Goal: Information Seeking & Learning: Learn about a topic

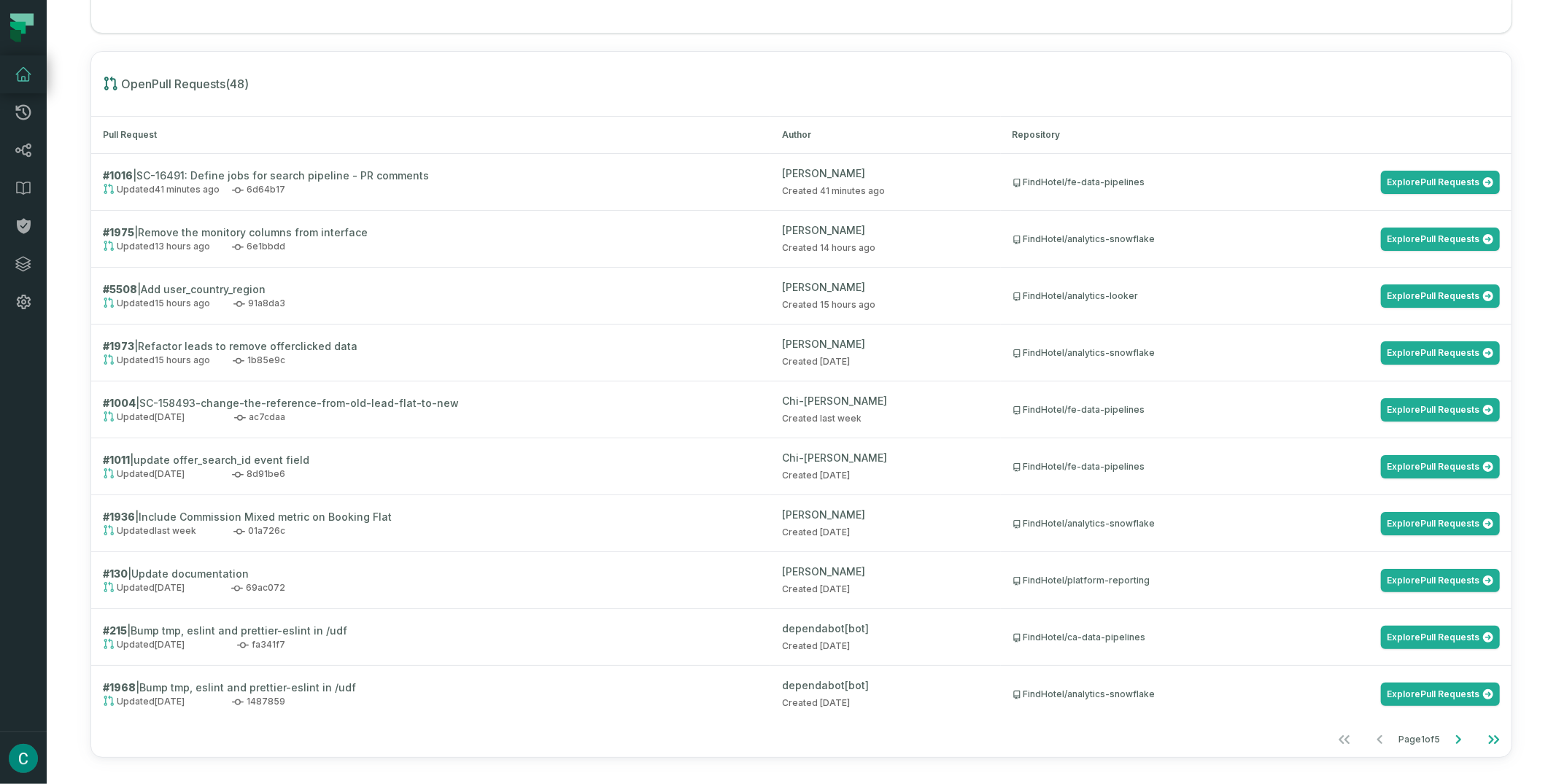
scroll to position [1528, 0]
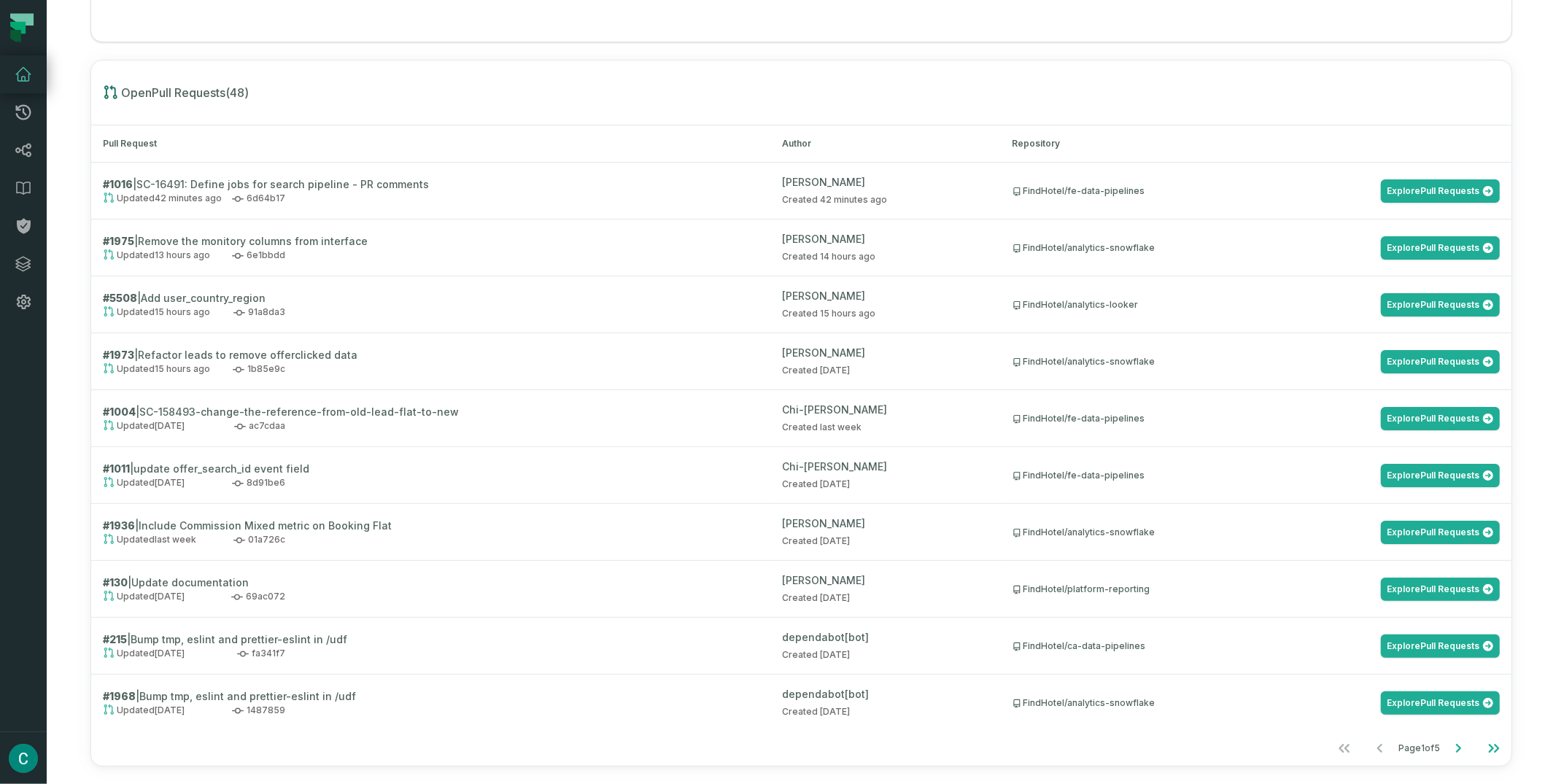
click at [125, 582] on strong "# 130" at bounding box center [115, 582] width 25 height 12
click at [118, 581] on strong "# 130" at bounding box center [115, 582] width 25 height 12
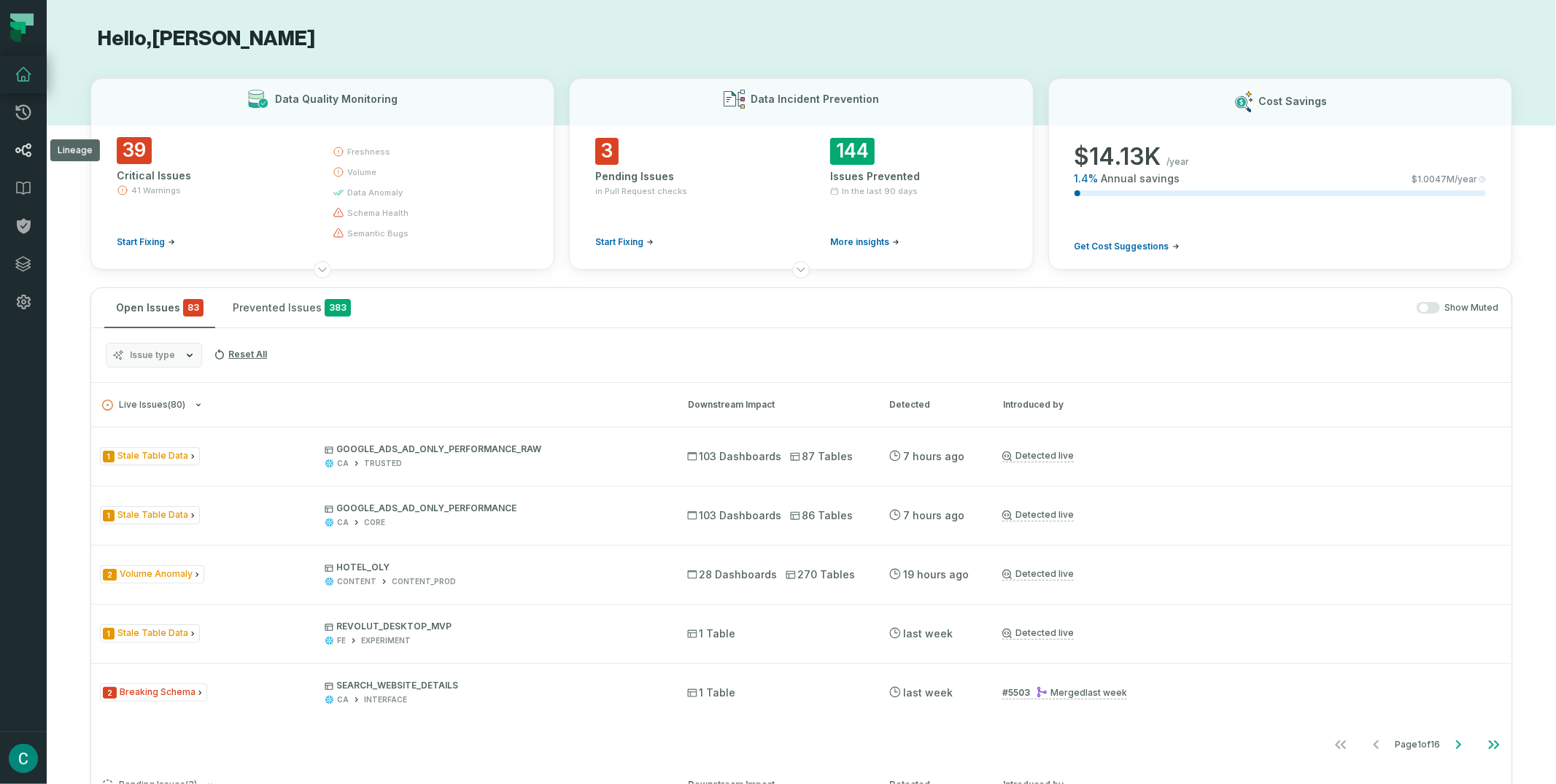
click at [22, 152] on icon at bounding box center [23, 151] width 16 height 14
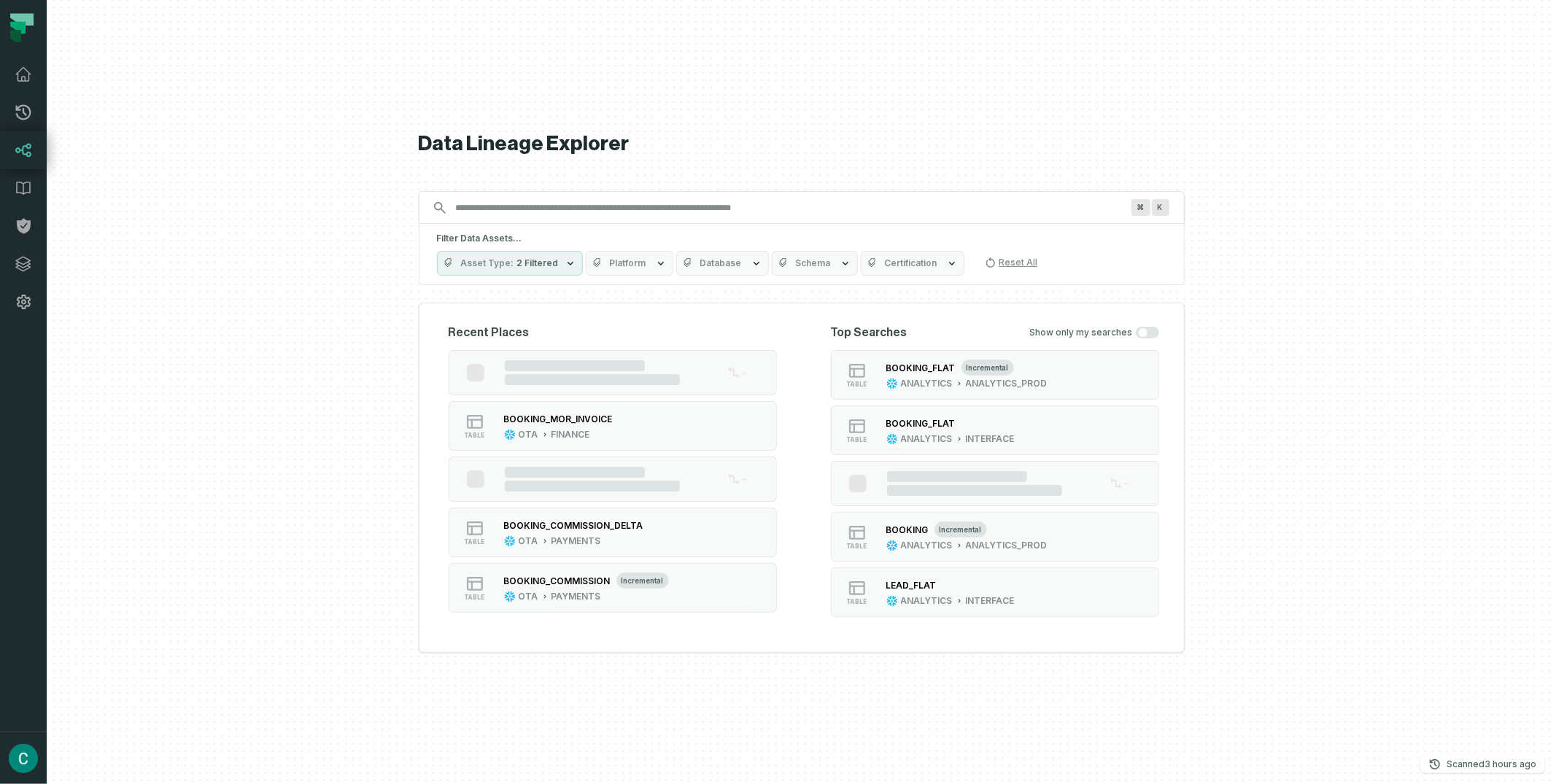
click at [493, 214] on input "Discovery Provider cmdk menu" at bounding box center [789, 208] width 683 height 23
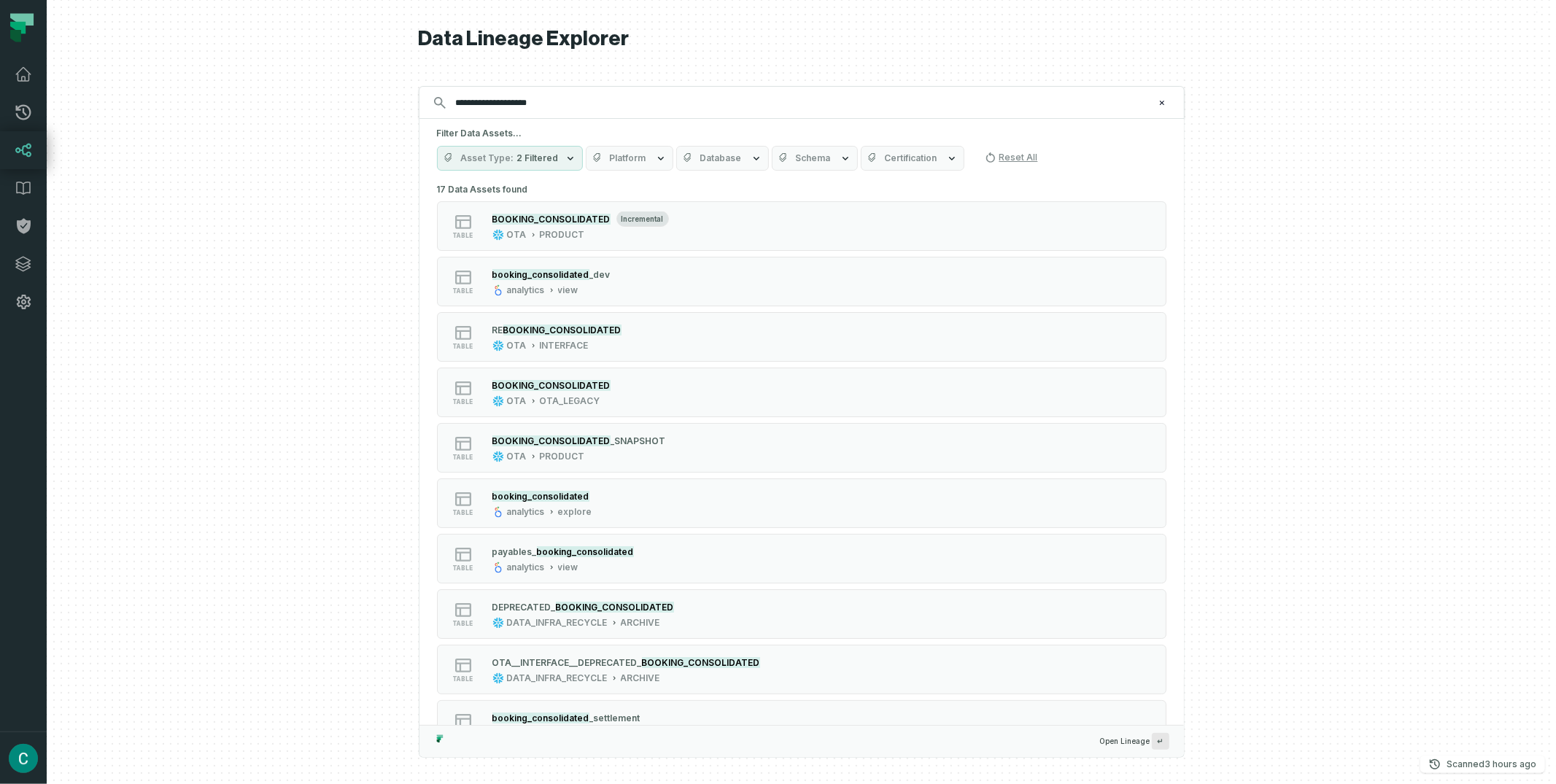
type input "**********"
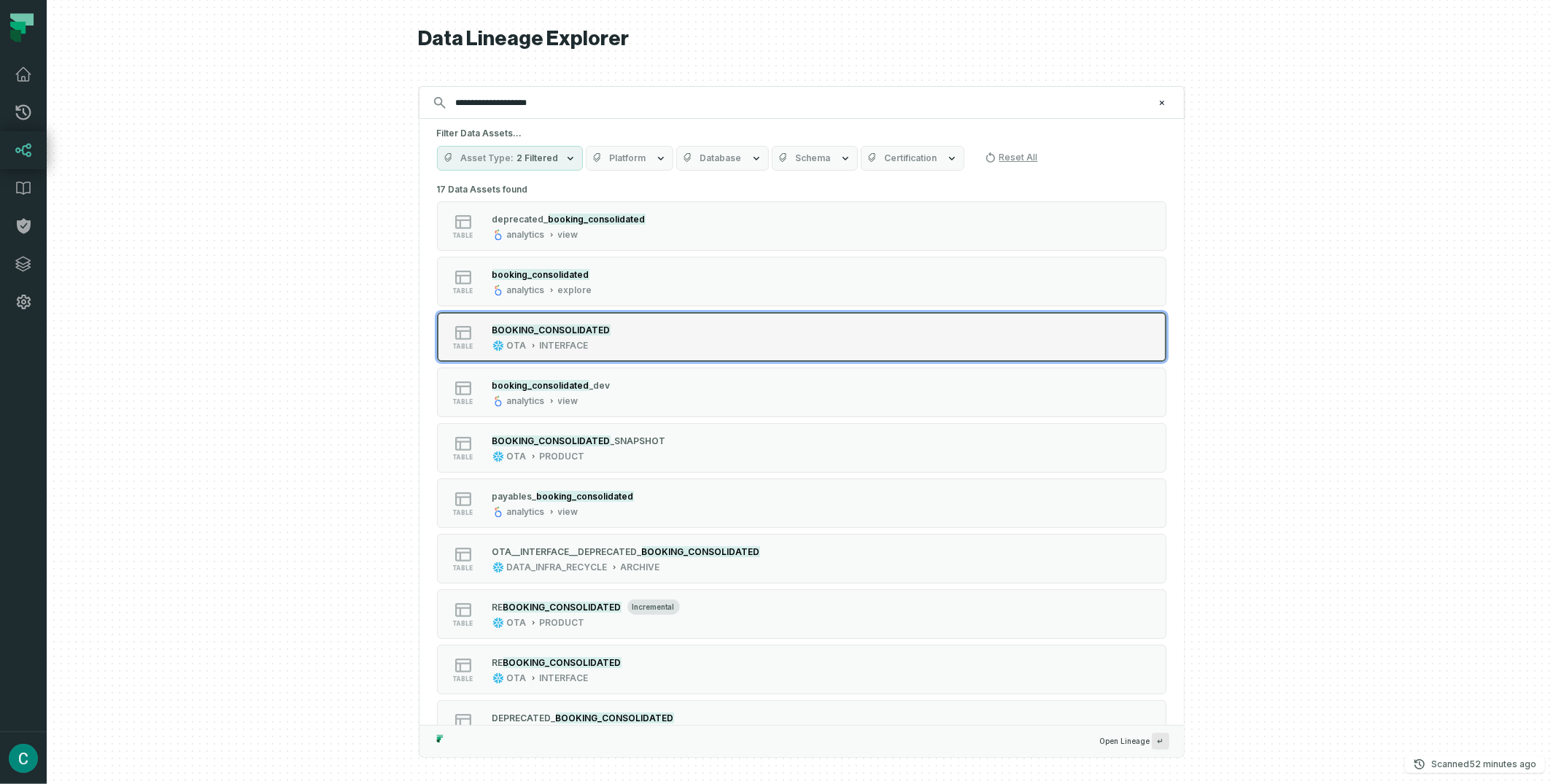
click at [597, 324] on mark "BOOKING_CONSOLIDATED" at bounding box center [552, 330] width 118 height 11
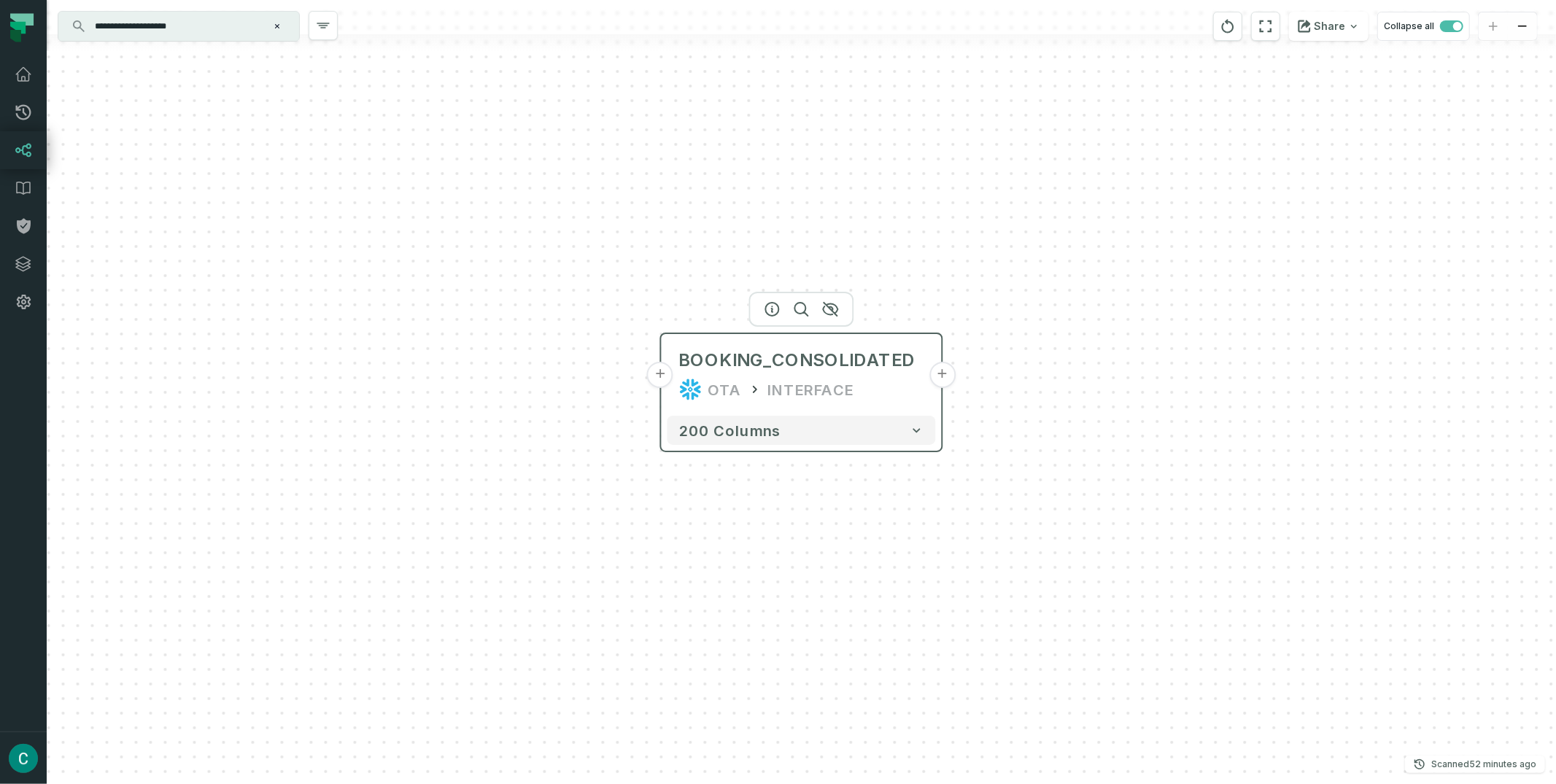
click at [946, 371] on button "+" at bounding box center [943, 375] width 26 height 26
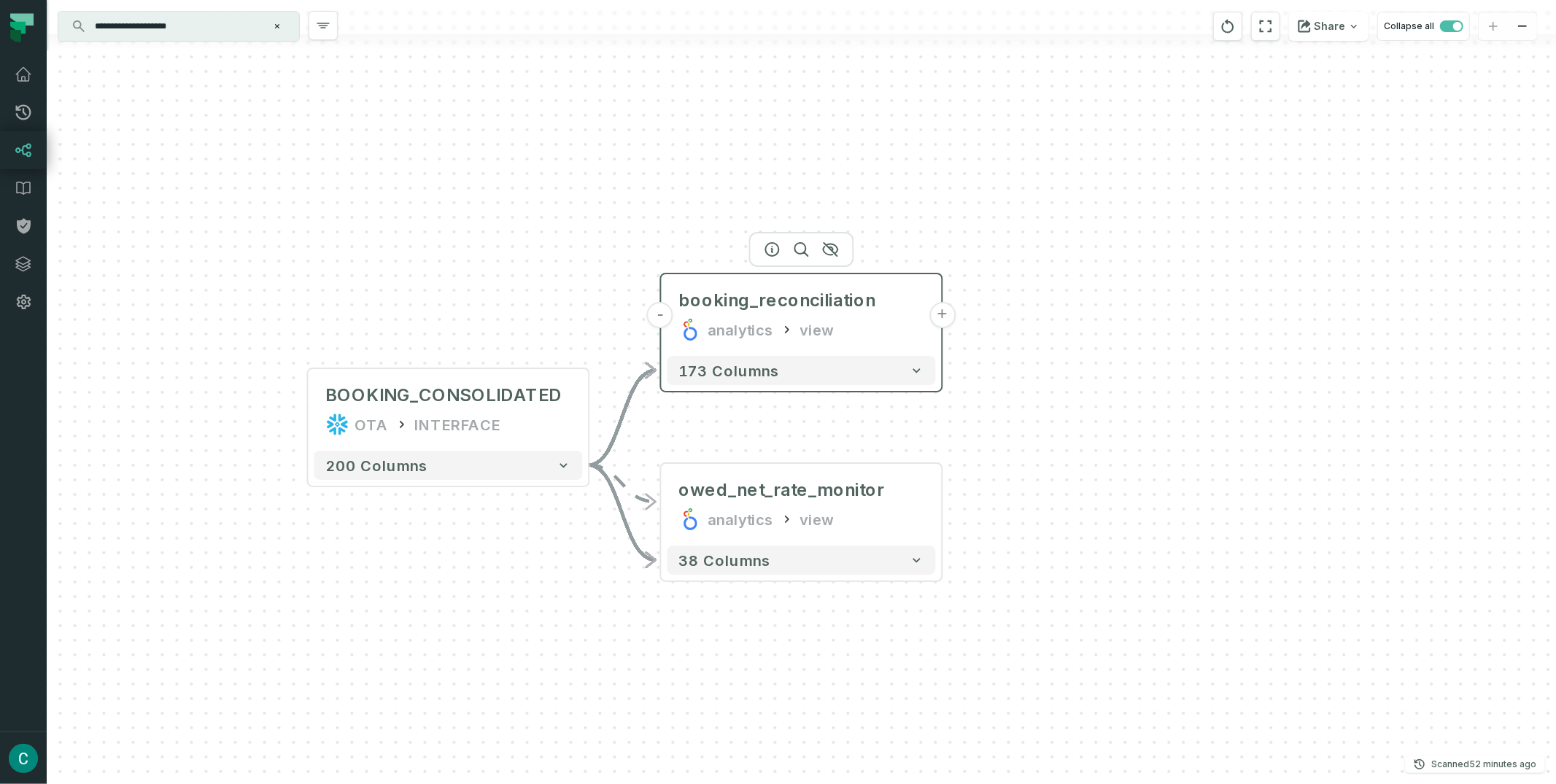
click at [933, 308] on button "+" at bounding box center [943, 315] width 26 height 26
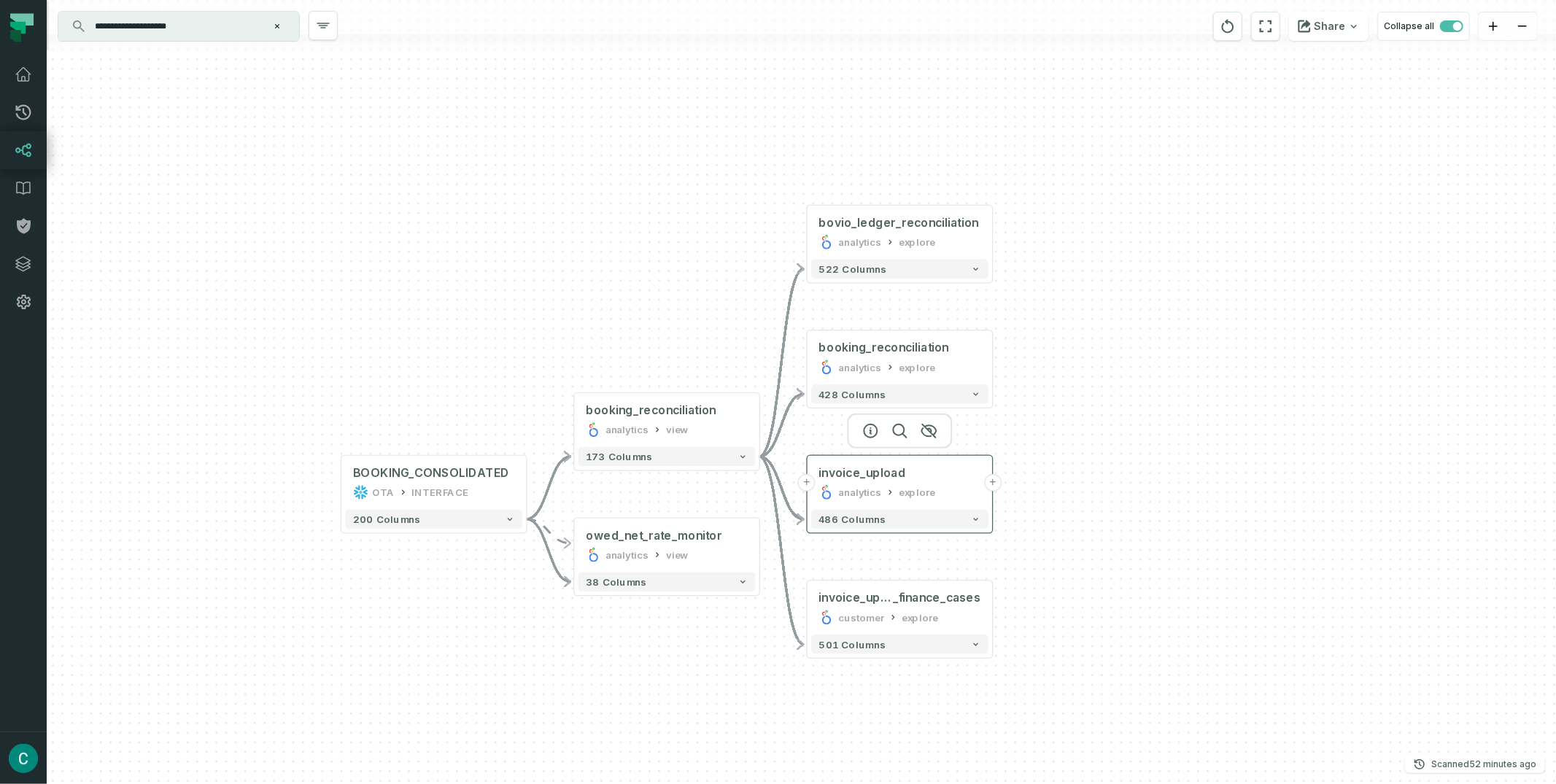
click at [995, 479] on button "+" at bounding box center [993, 483] width 18 height 18
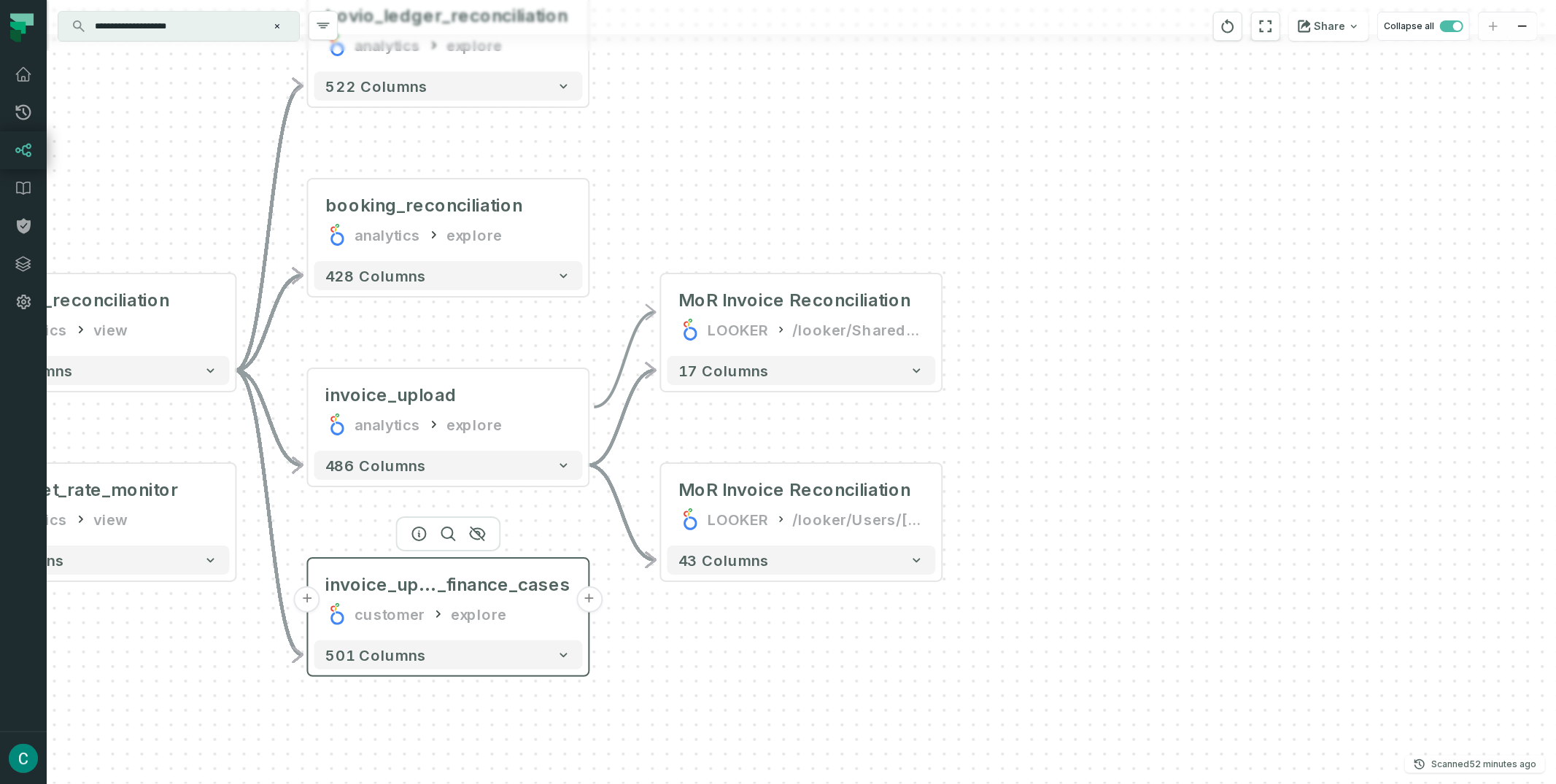
click at [590, 605] on button "+" at bounding box center [589, 599] width 26 height 26
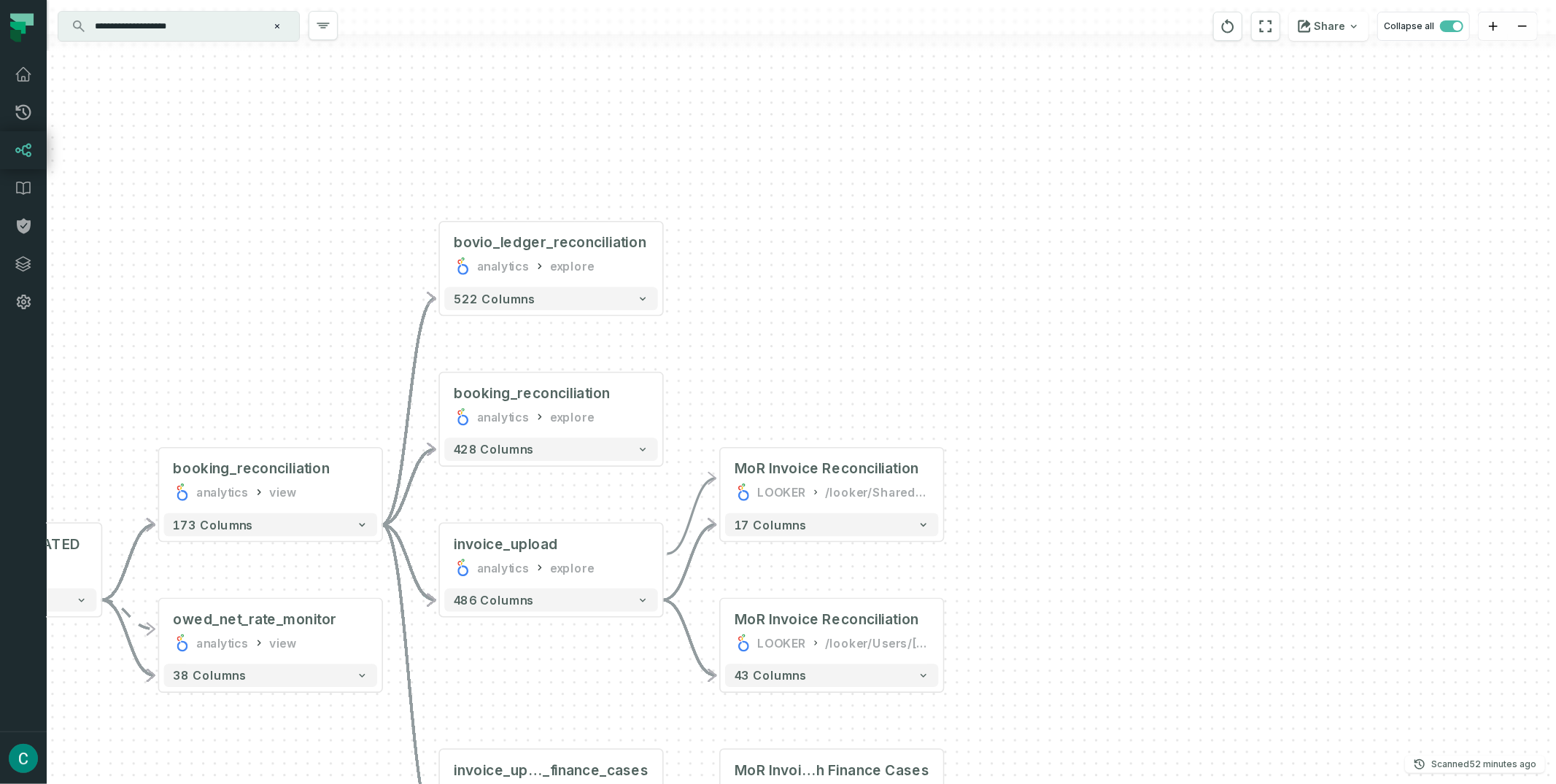
drag, startPoint x: 971, startPoint y: 358, endPoint x: 1058, endPoint y: 571, distance: 230.1
click at [1058, 571] on div "- MoR Invoice Reconciliation wit h Finance Cases LOOKER /looker/Shared/Finance …" at bounding box center [801, 392] width 1509 height 784
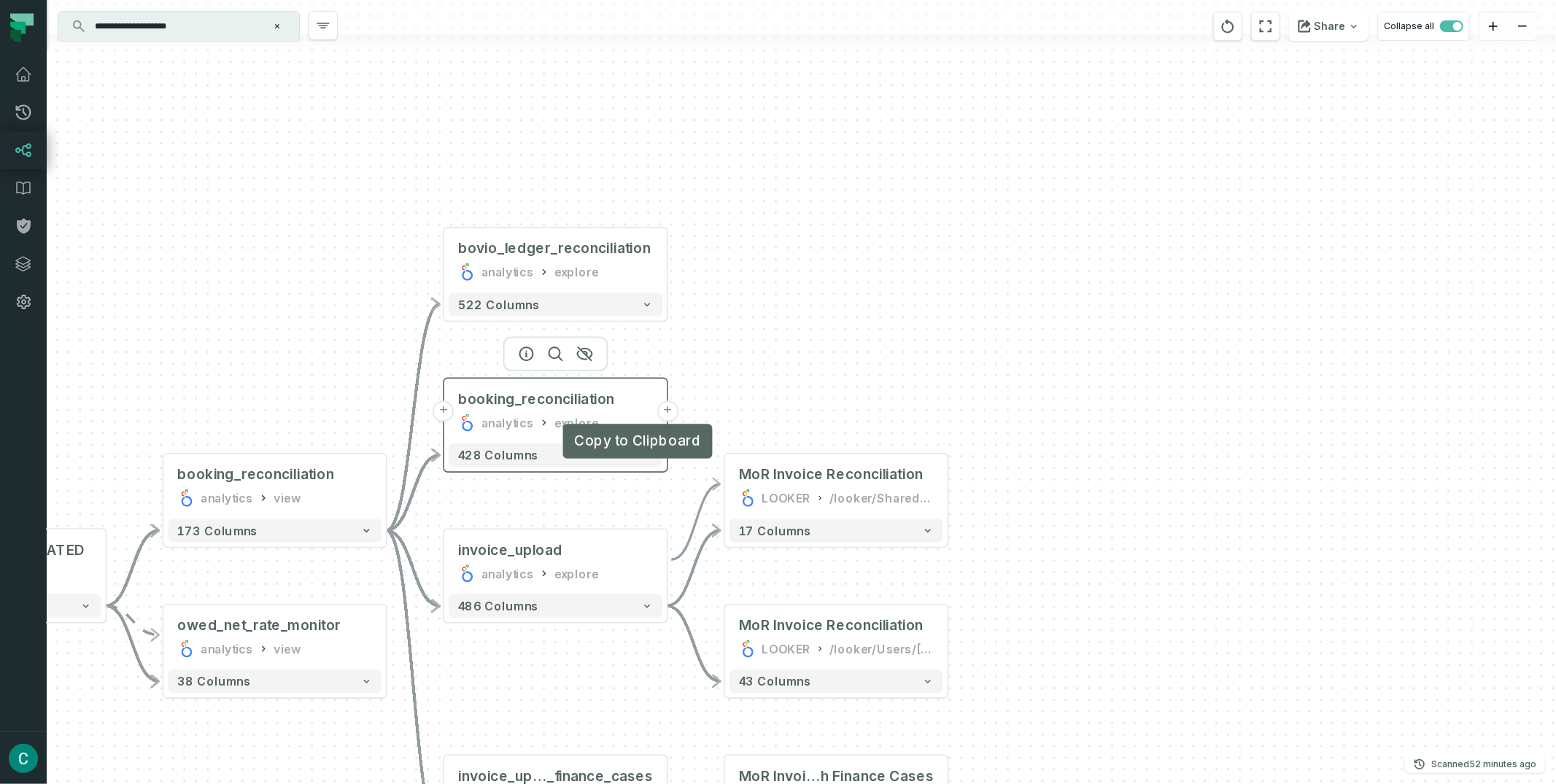
click at [660, 415] on button "+" at bounding box center [667, 411] width 21 height 21
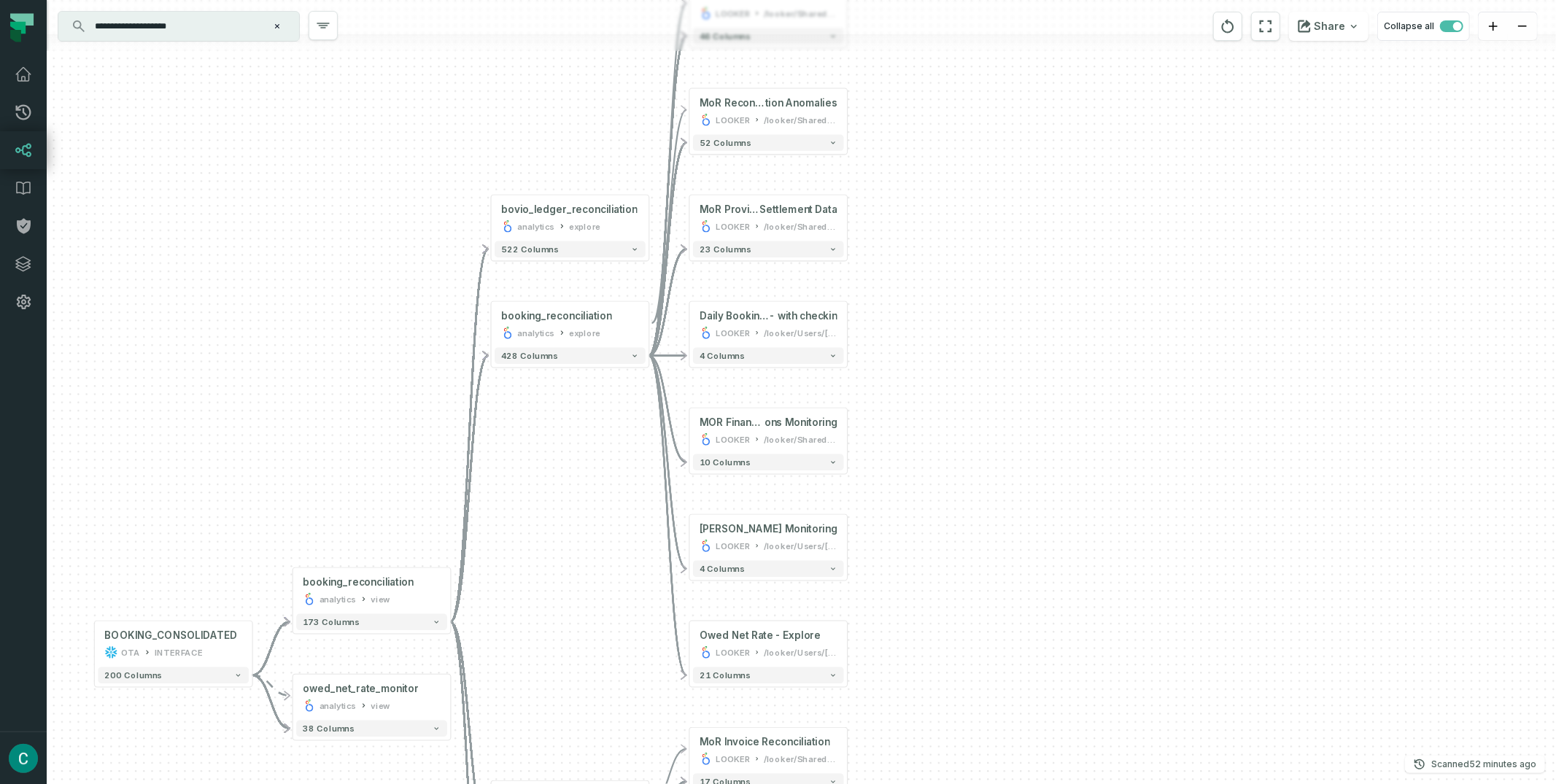
drag, startPoint x: 997, startPoint y: 609, endPoint x: 961, endPoint y: 483, distance: 131.0
click at [961, 483] on div "+ MoR Reconciliation Anomalies with Providers LOOKER /looker/Shared/Product Gro…" at bounding box center [801, 392] width 1509 height 784
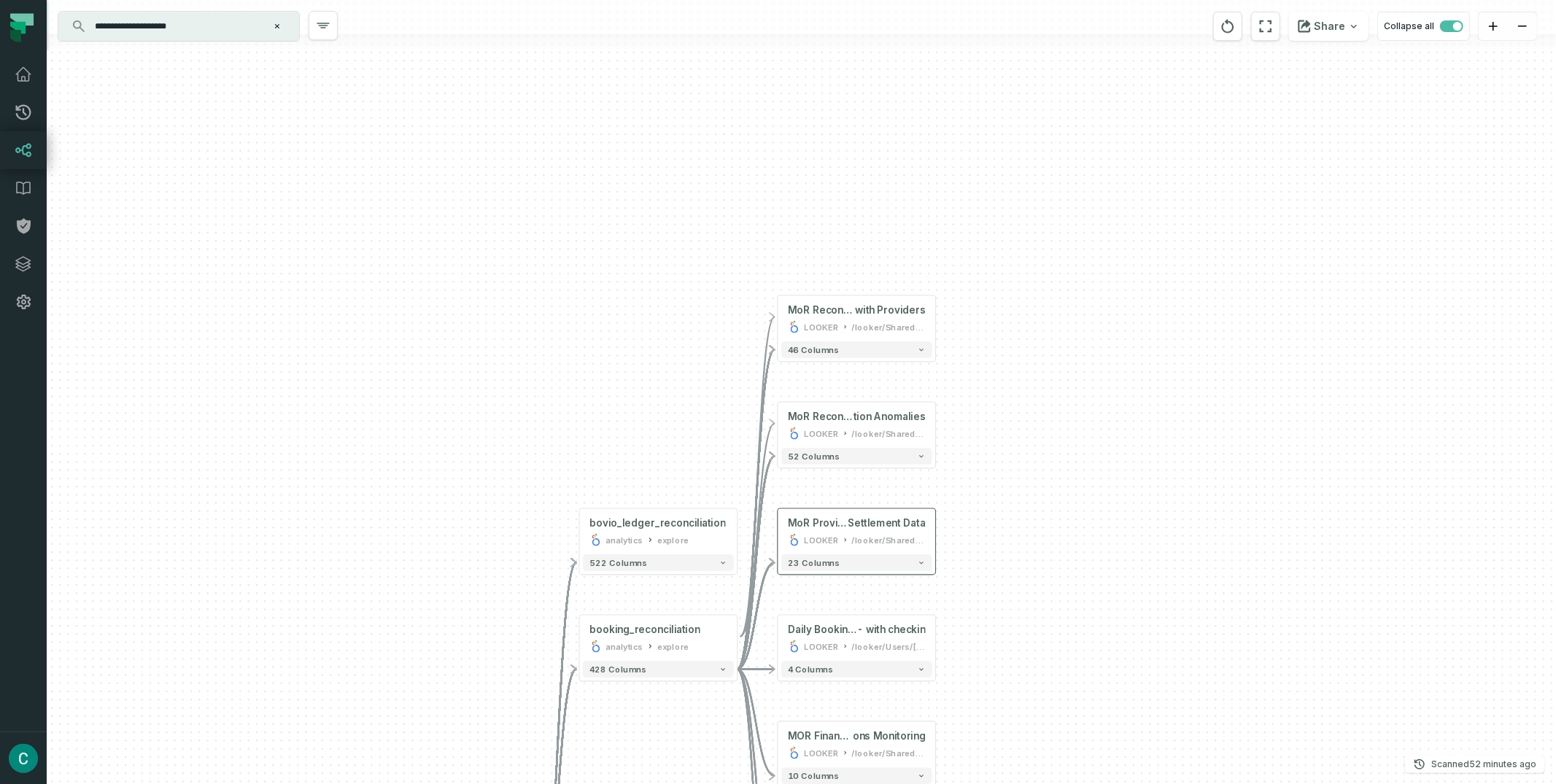
drag, startPoint x: 892, startPoint y: 226, endPoint x: 876, endPoint y: 572, distance: 346.4
click at [980, 540] on div "+ MoR Reconciliation Anomalies with Providers LOOKER /looker/Shared/Product Gro…" at bounding box center [801, 392] width 1509 height 784
click at [737, 530] on button "+" at bounding box center [737, 532] width 15 height 15
click at [740, 531] on button "+" at bounding box center [739, 532] width 15 height 15
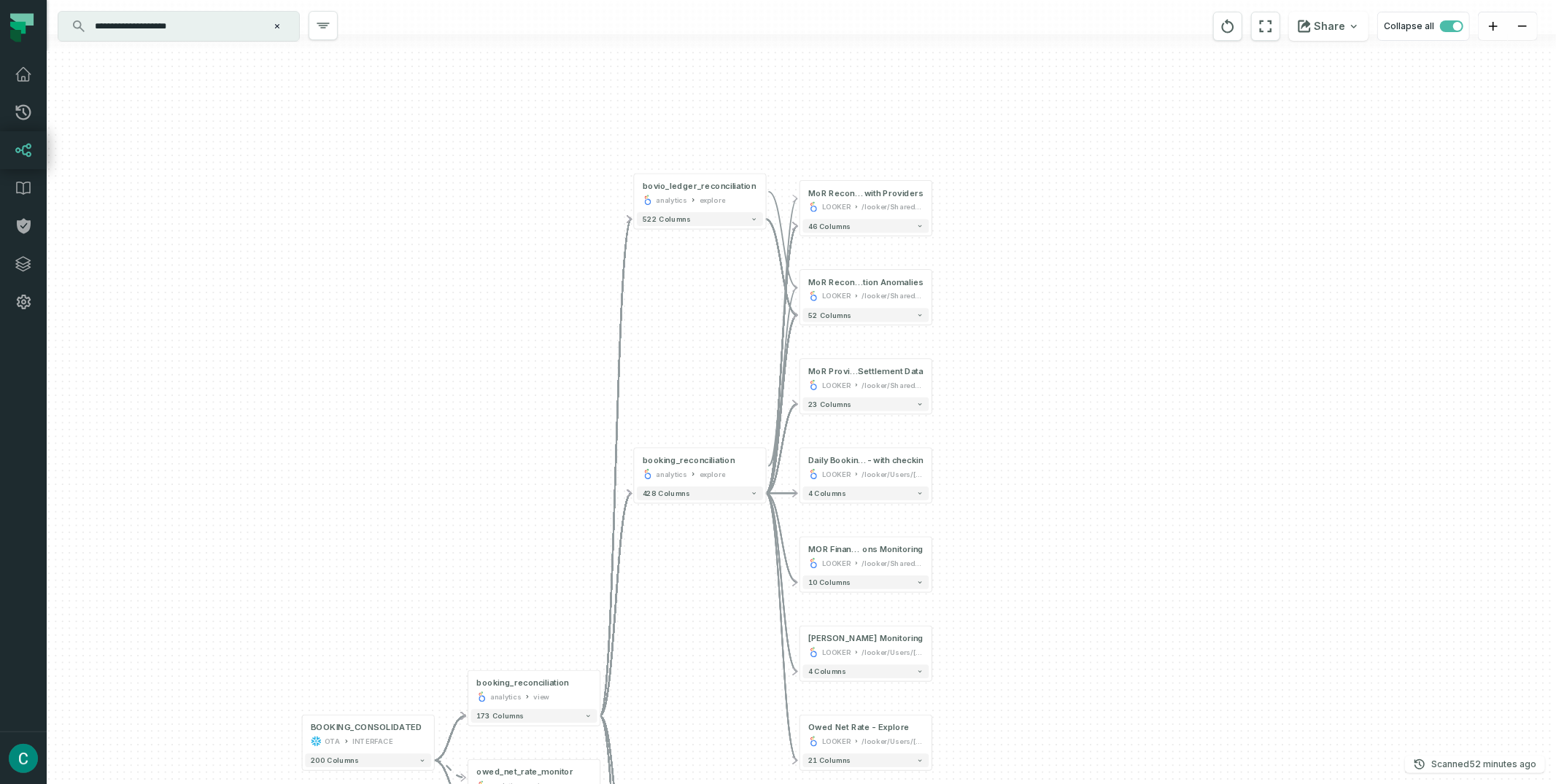
drag, startPoint x: 1138, startPoint y: 550, endPoint x: 1125, endPoint y: 236, distance: 314.3
click at [1125, 236] on div "+ MoR Reconciliation Anomalies with Providers LOOKER /looker/Shared/Product Gro…" at bounding box center [801, 392] width 1509 height 784
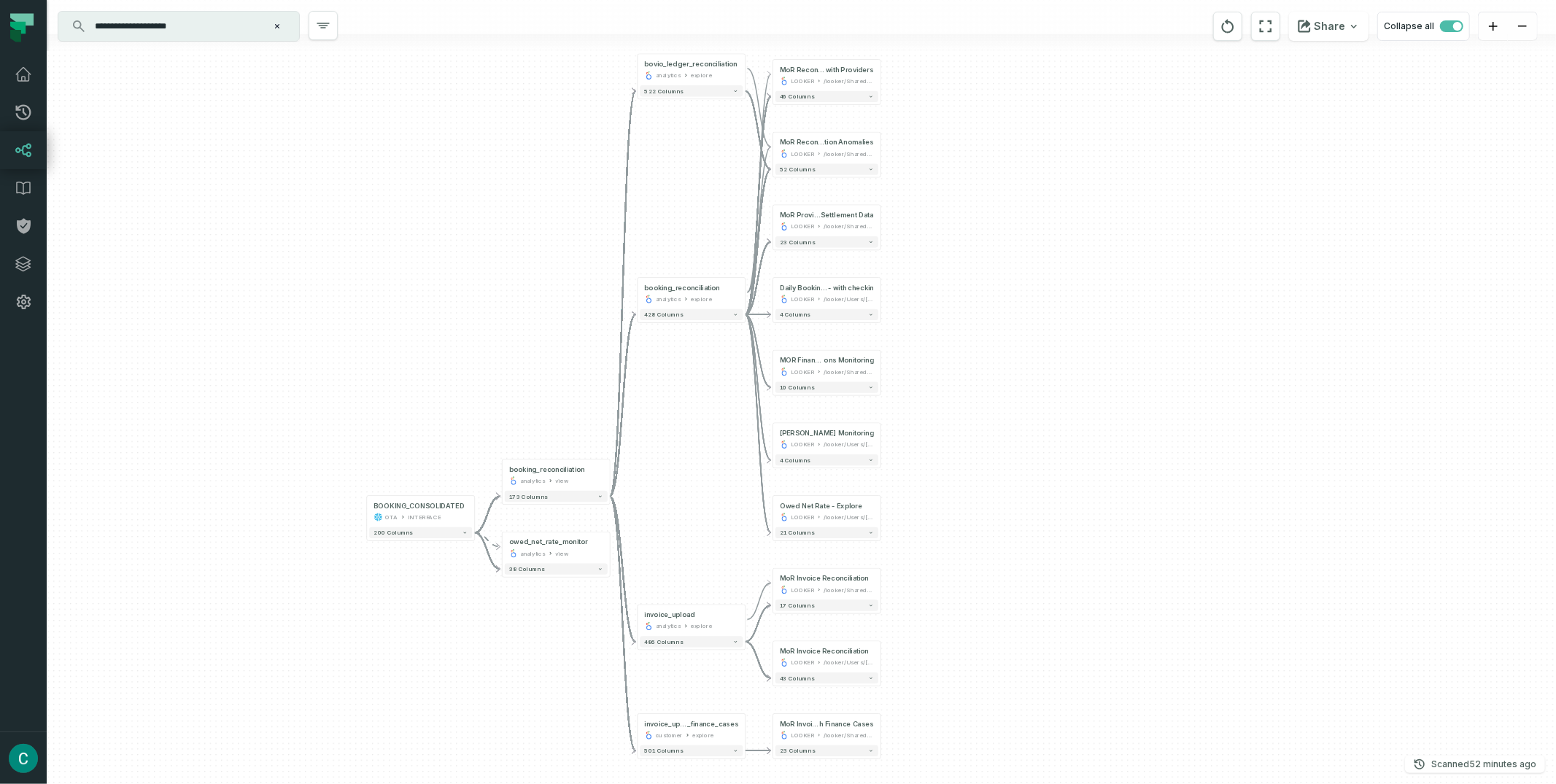
drag, startPoint x: 966, startPoint y: 513, endPoint x: 905, endPoint y: 354, distance: 170.3
click at [905, 354] on div "+ MoR Reconciliation Anomalies with Providers LOOKER /looker/Shared/Product Gro…" at bounding box center [801, 392] width 1509 height 784
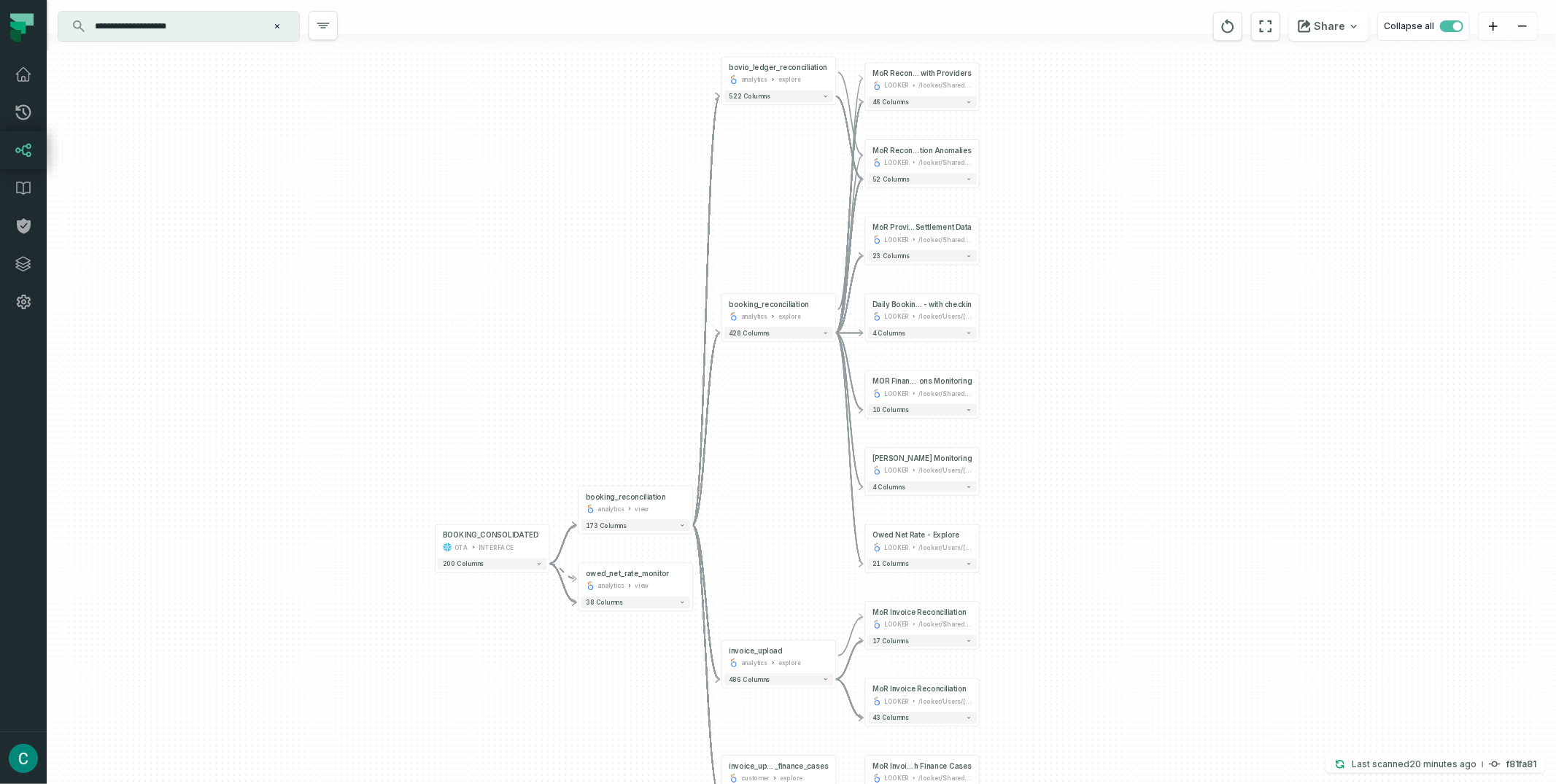
drag, startPoint x: 1043, startPoint y: 302, endPoint x: 1144, endPoint y: 317, distance: 102.1
click at [1144, 317] on div "+ MoR Reconciliation Anomalies with Providers LOOKER /looker/Shared/Product Gro…" at bounding box center [801, 392] width 1509 height 784
click at [1343, 34] on button "Share" at bounding box center [1329, 26] width 80 height 29
click at [1216, 129] on div "Copy layout link" at bounding box center [1207, 126] width 83 height 13
click at [161, 28] on input "**********" at bounding box center [178, 26] width 183 height 23
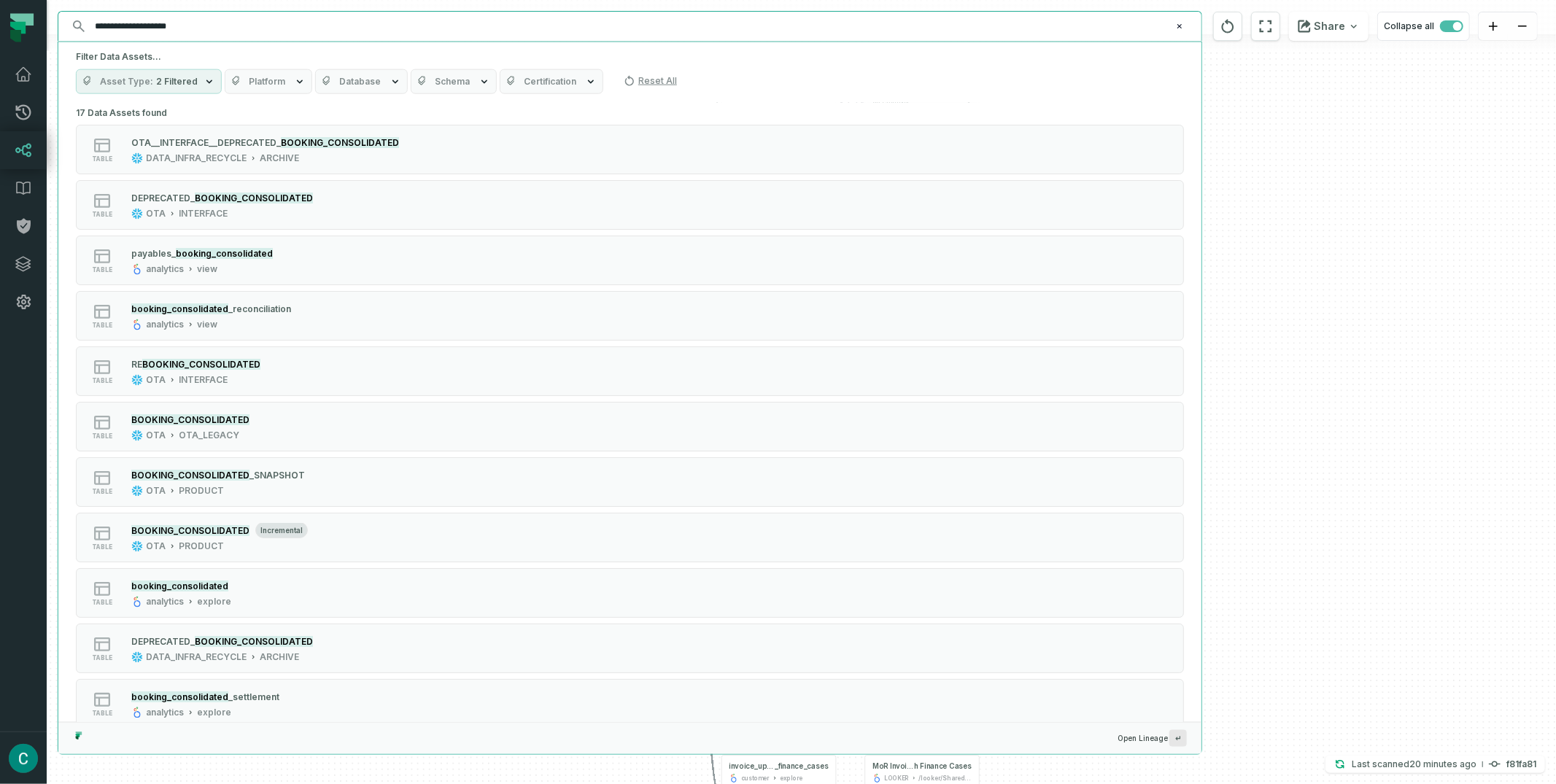
drag, startPoint x: 202, startPoint y: 24, endPoint x: 161, endPoint y: 46, distance: 46.5
click at [132, 26] on input "**********" at bounding box center [629, 26] width 1085 height 23
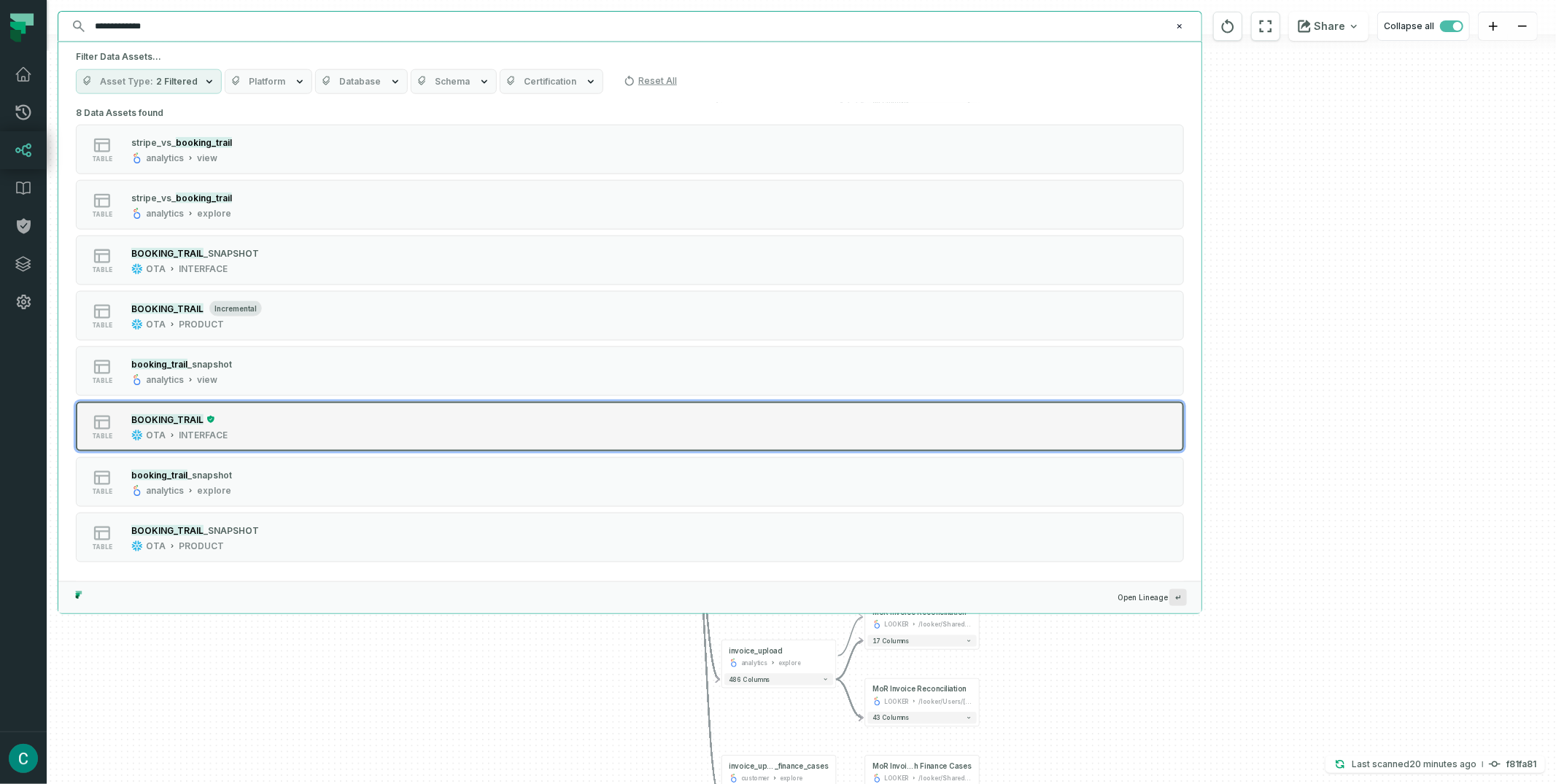
type input "**********"
click at [265, 420] on div "table BOOKING_TRAIL OTA INTERFACE" at bounding box center [261, 427] width 365 height 29
click at [158, 408] on button "table BOOKING_TRAIL OTA INTERFACE" at bounding box center [630, 427] width 1108 height 50
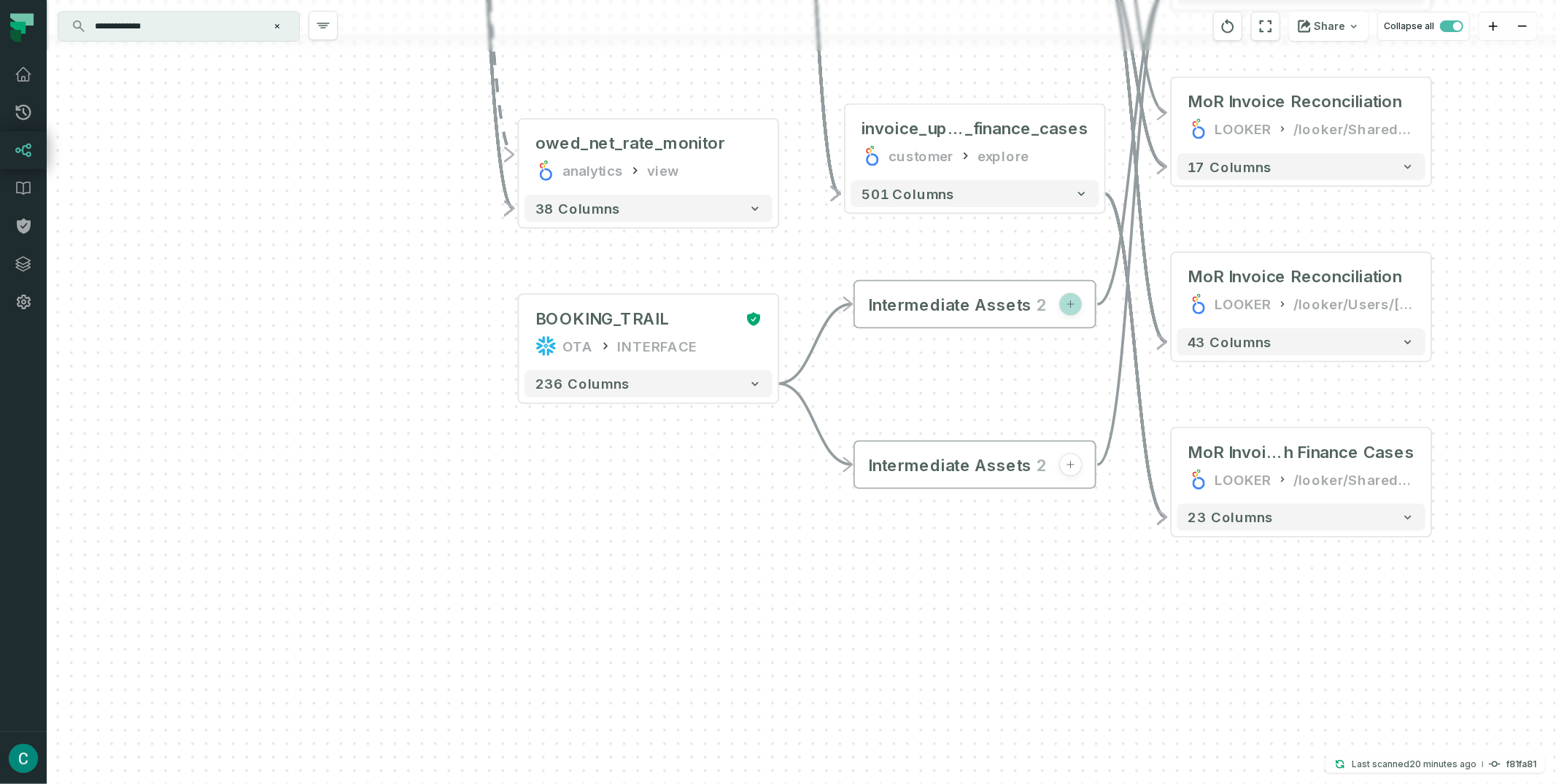
click at [1070, 295] on span "button" at bounding box center [1071, 304] width 22 height 22
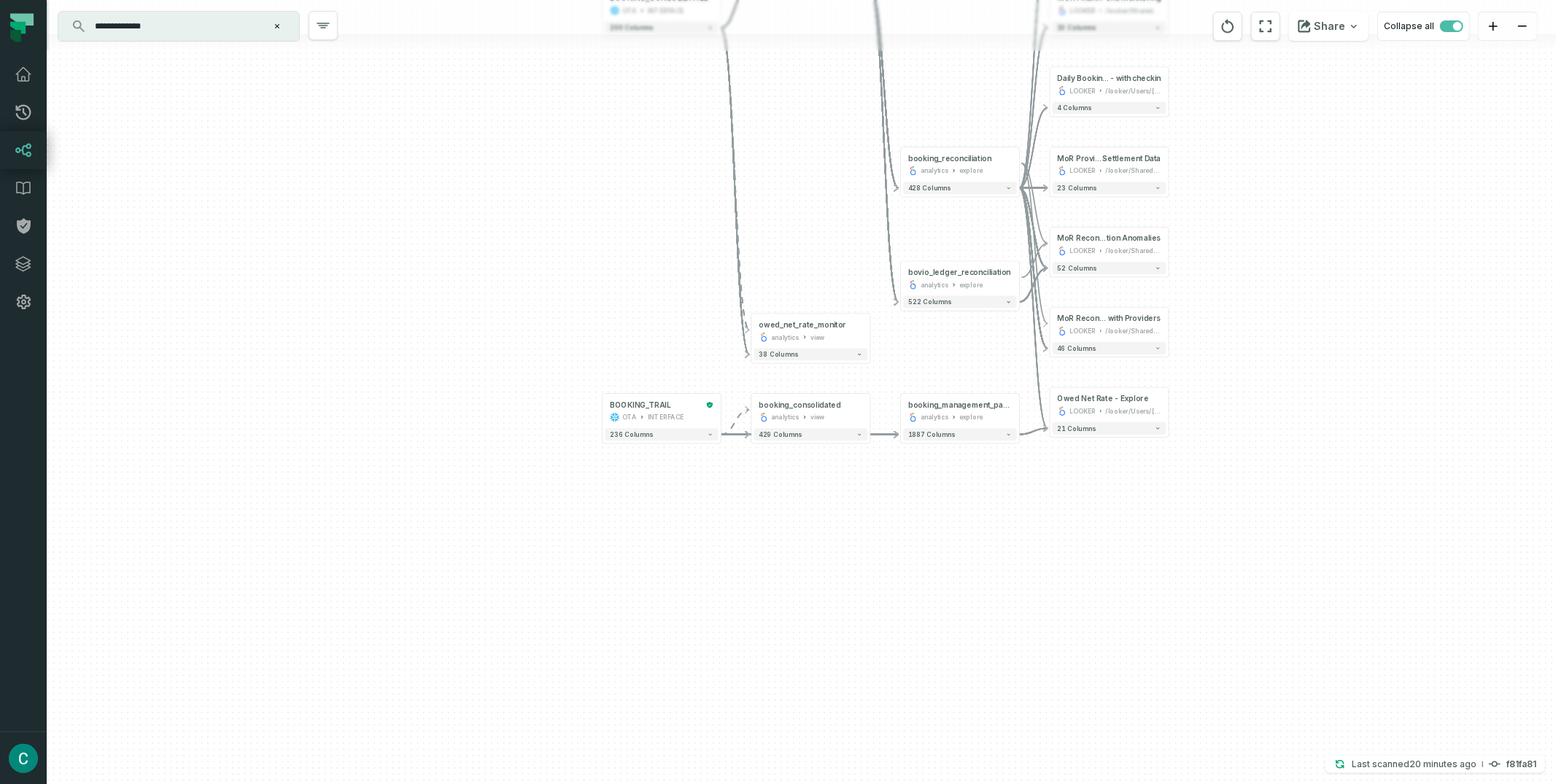
click at [982, 120] on div "+ MoR Reconciliation Anomalies with Providers LOOKER /looker/Shared/Product Gro…" at bounding box center [801, 392] width 1509 height 784
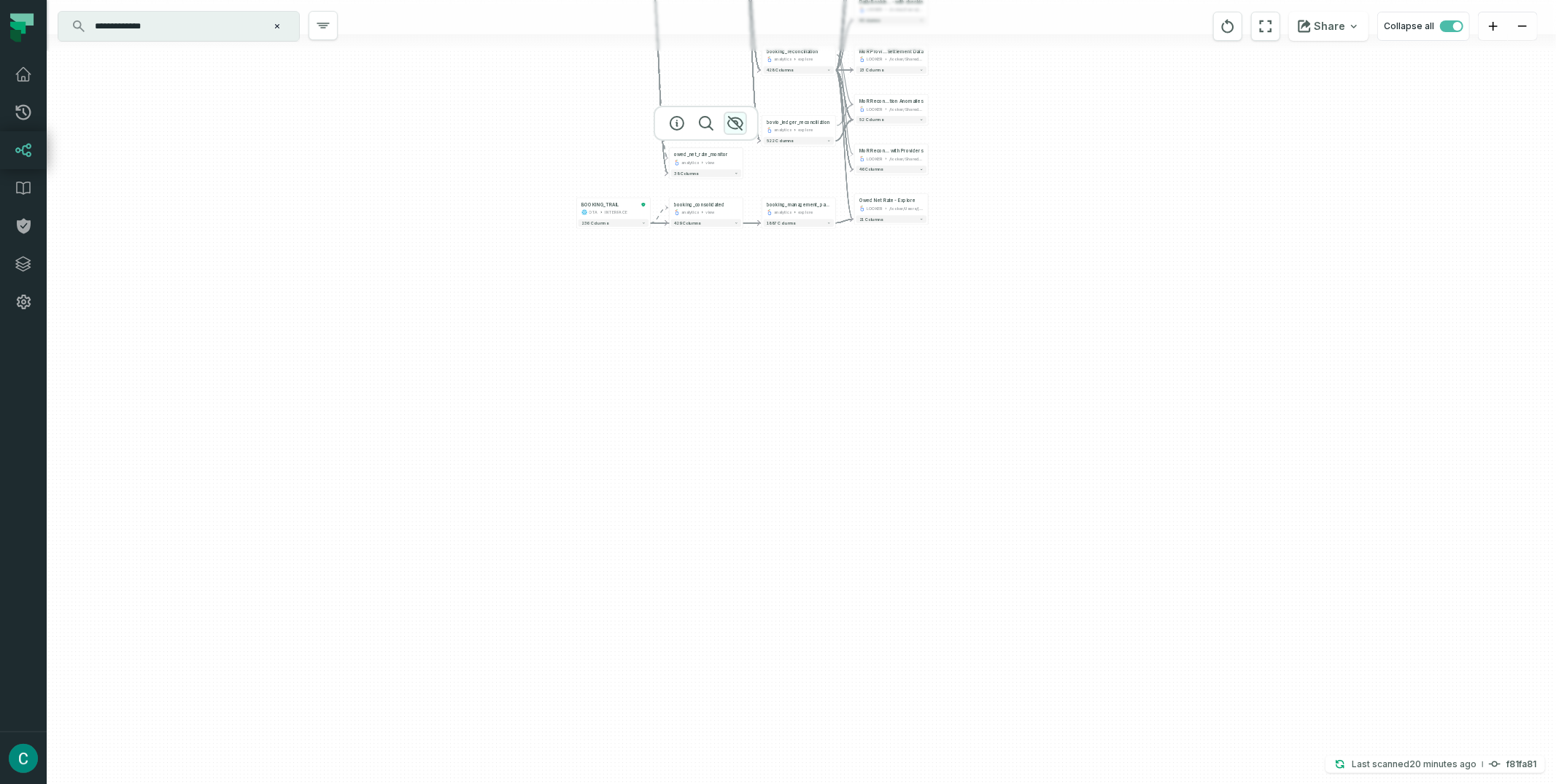
click at [735, 124] on icon "button" at bounding box center [735, 123] width 18 height 18
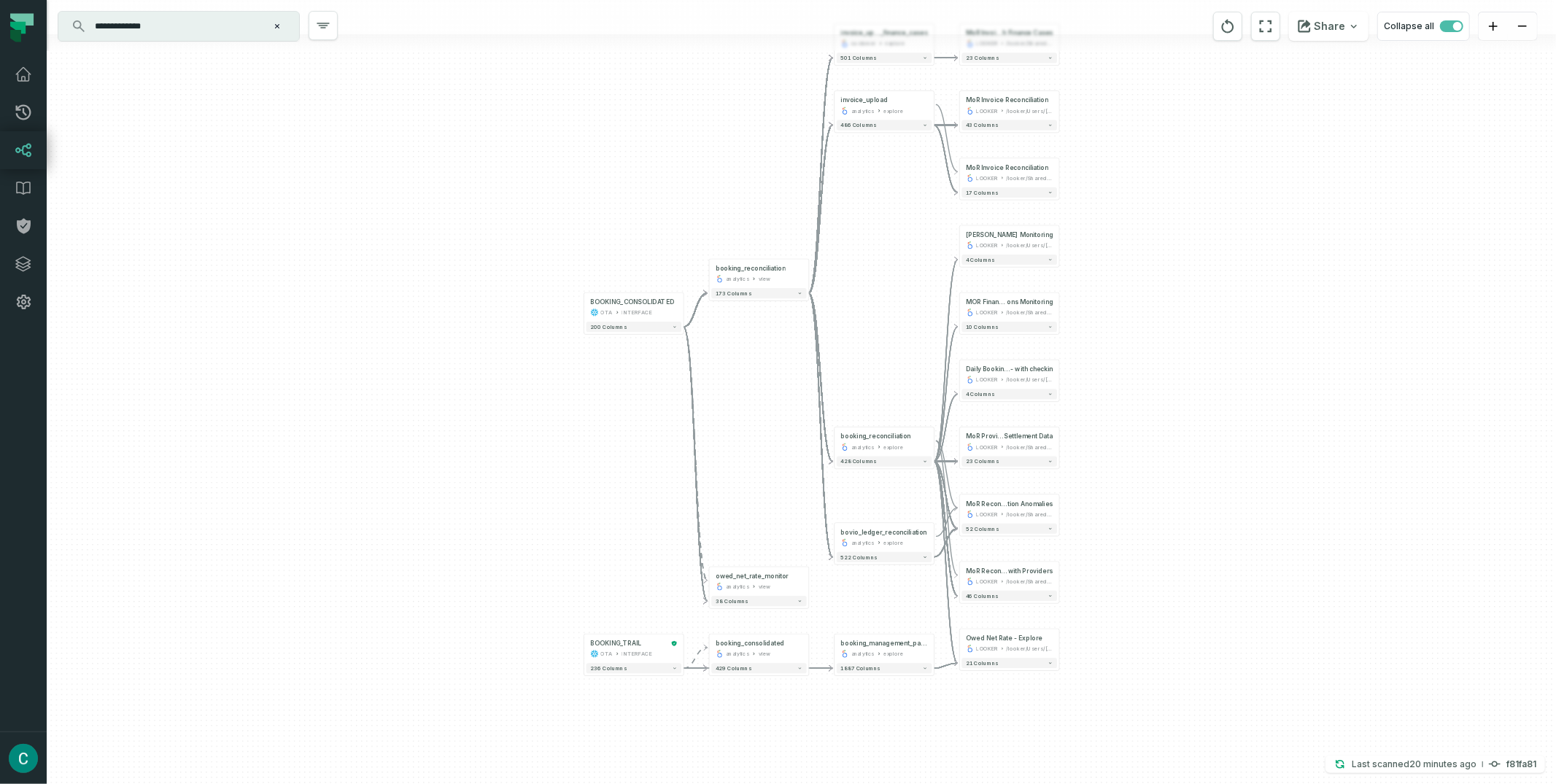
drag, startPoint x: 648, startPoint y: 110, endPoint x: 685, endPoint y: 545, distance: 436.6
click at [685, 545] on div "+ MoR Reconciliation Anomalies with Providers LOOKER /looker/Shared/Product Gro…" at bounding box center [801, 392] width 1509 height 784
click at [669, 264] on icon "button" at bounding box center [663, 267] width 18 height 18
drag, startPoint x: 680, startPoint y: 385, endPoint x: 601, endPoint y: 261, distance: 147.0
click at [680, 385] on div "+ MoR Reconciliation Anomalies with Providers LOOKER /looker/Shared/Product Gro…" at bounding box center [801, 392] width 1509 height 784
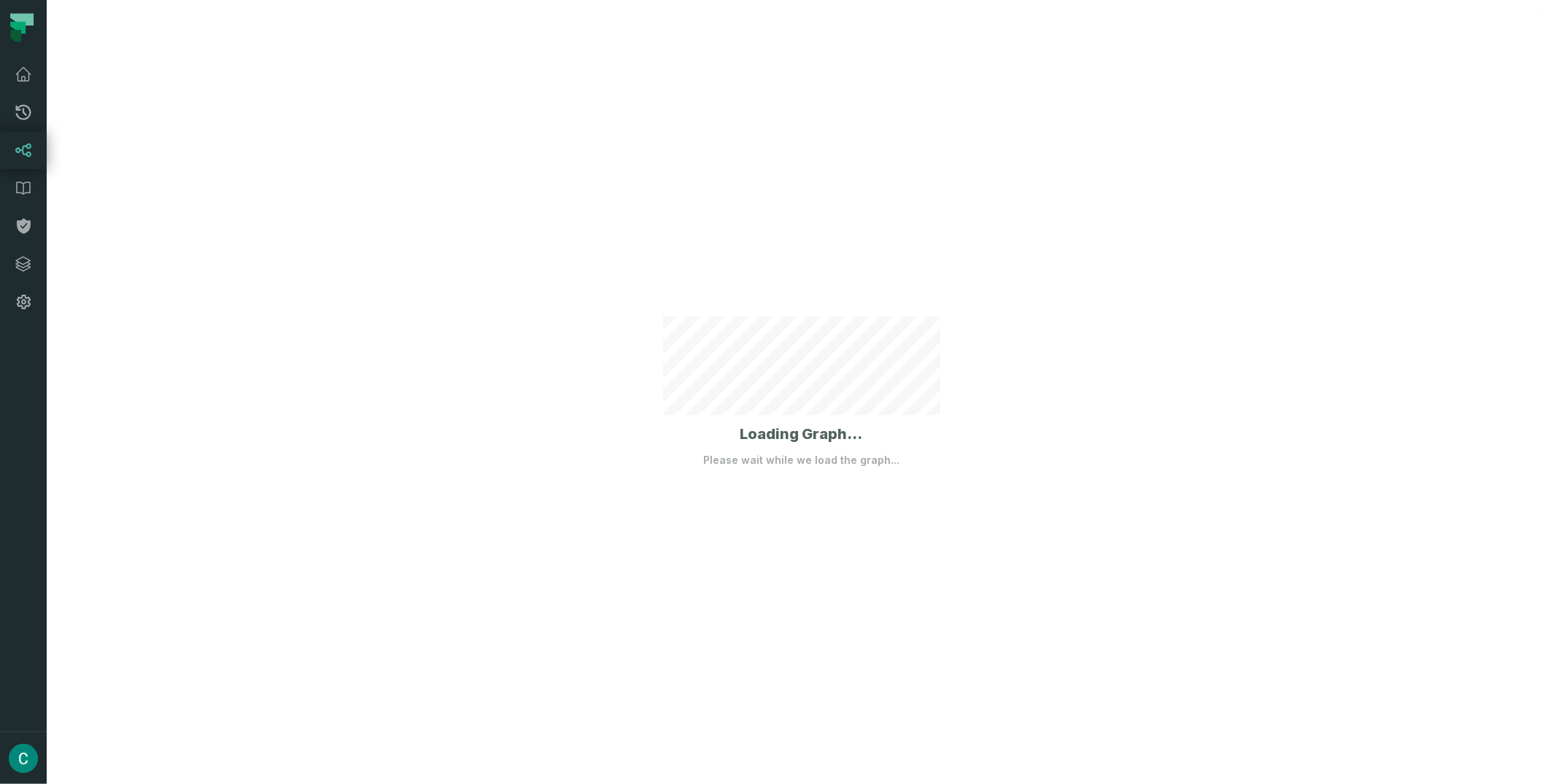
click at [898, 102] on div "Loading Graph... Please wait while we load the graph..." at bounding box center [801, 392] width 1509 height 784
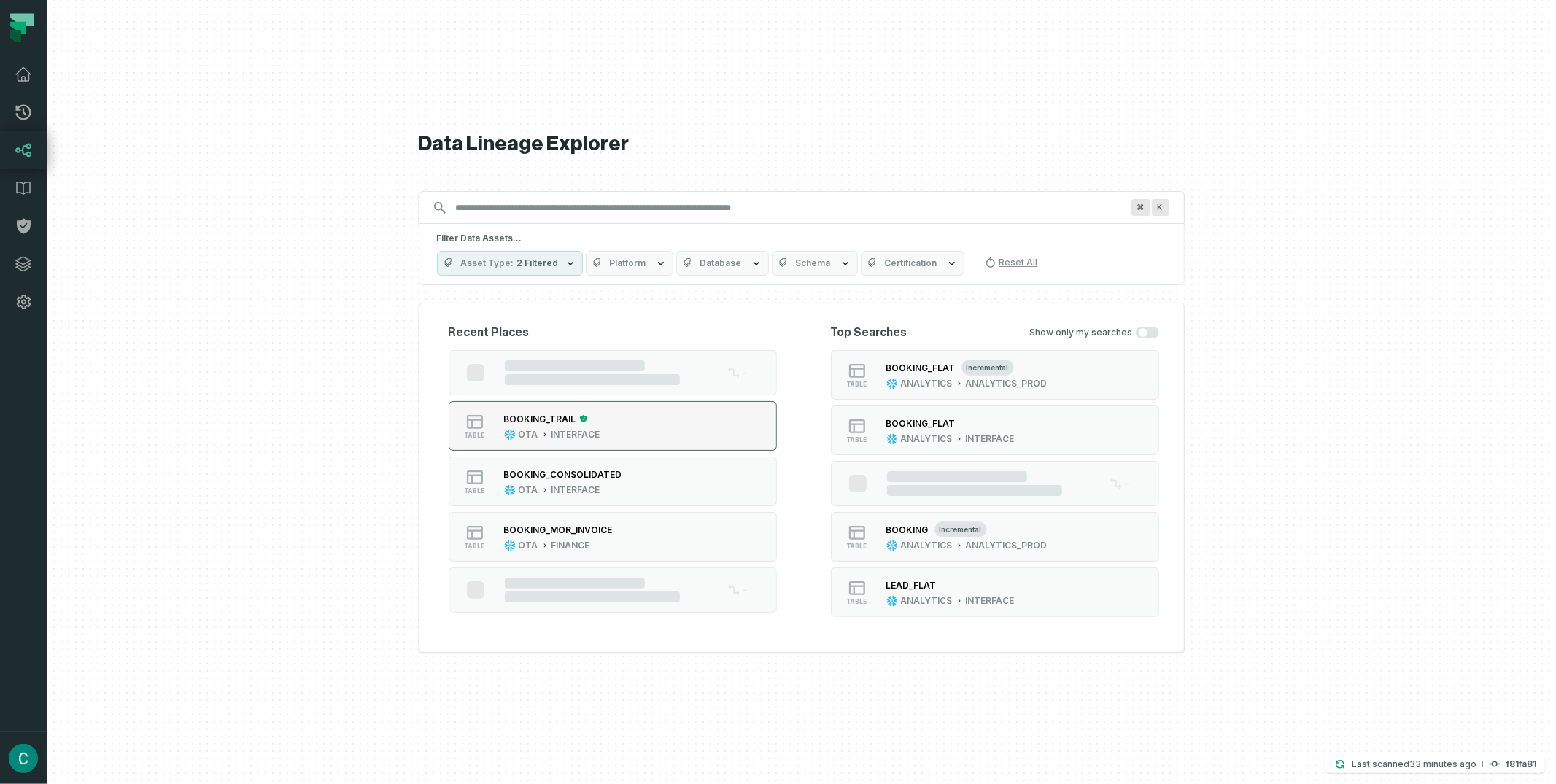
click at [563, 416] on div "BOOKING_TRAIL OTA INTERFACE" at bounding box center [553, 426] width 108 height 29
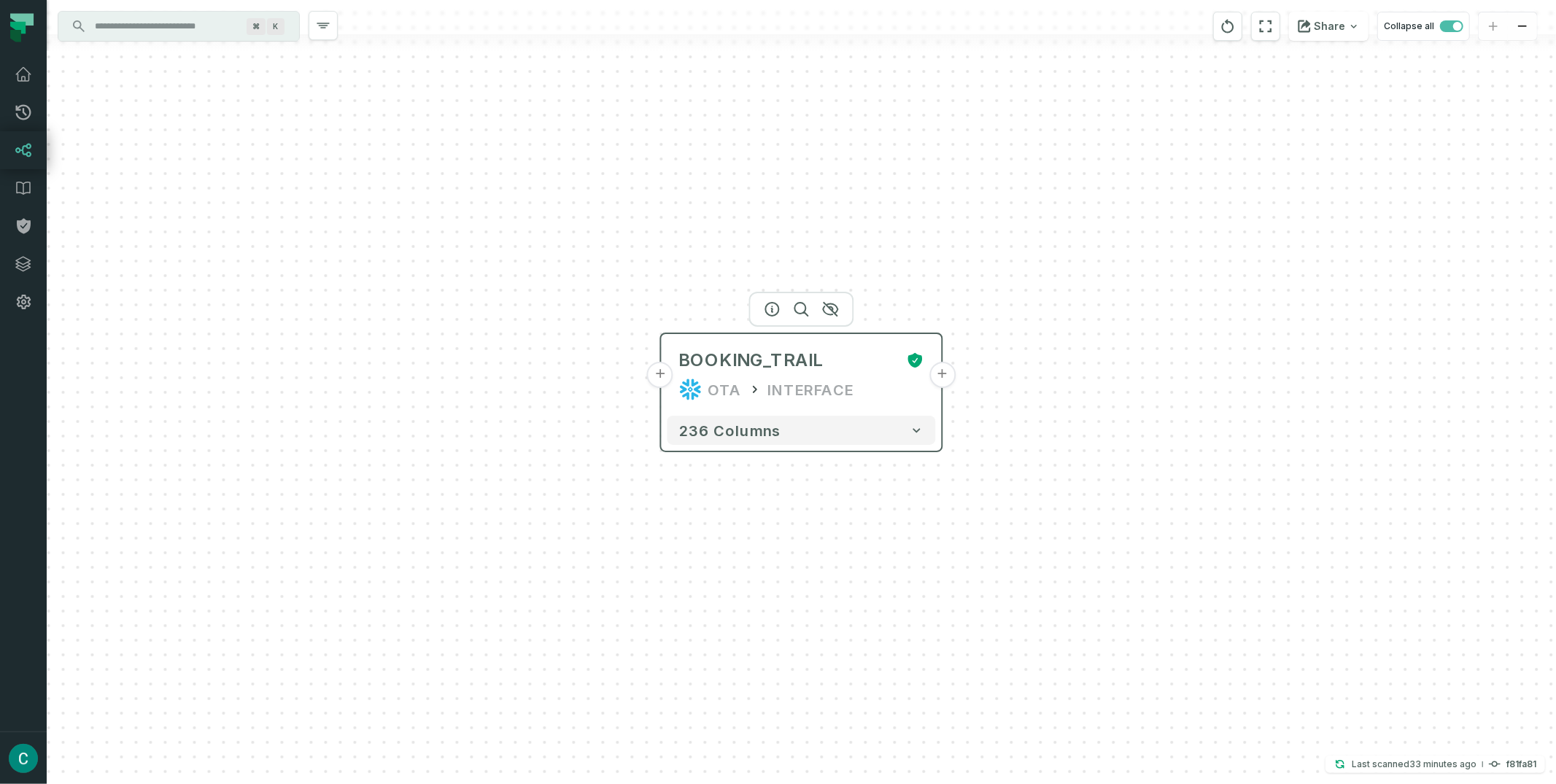
click at [941, 374] on button "+" at bounding box center [943, 375] width 26 height 26
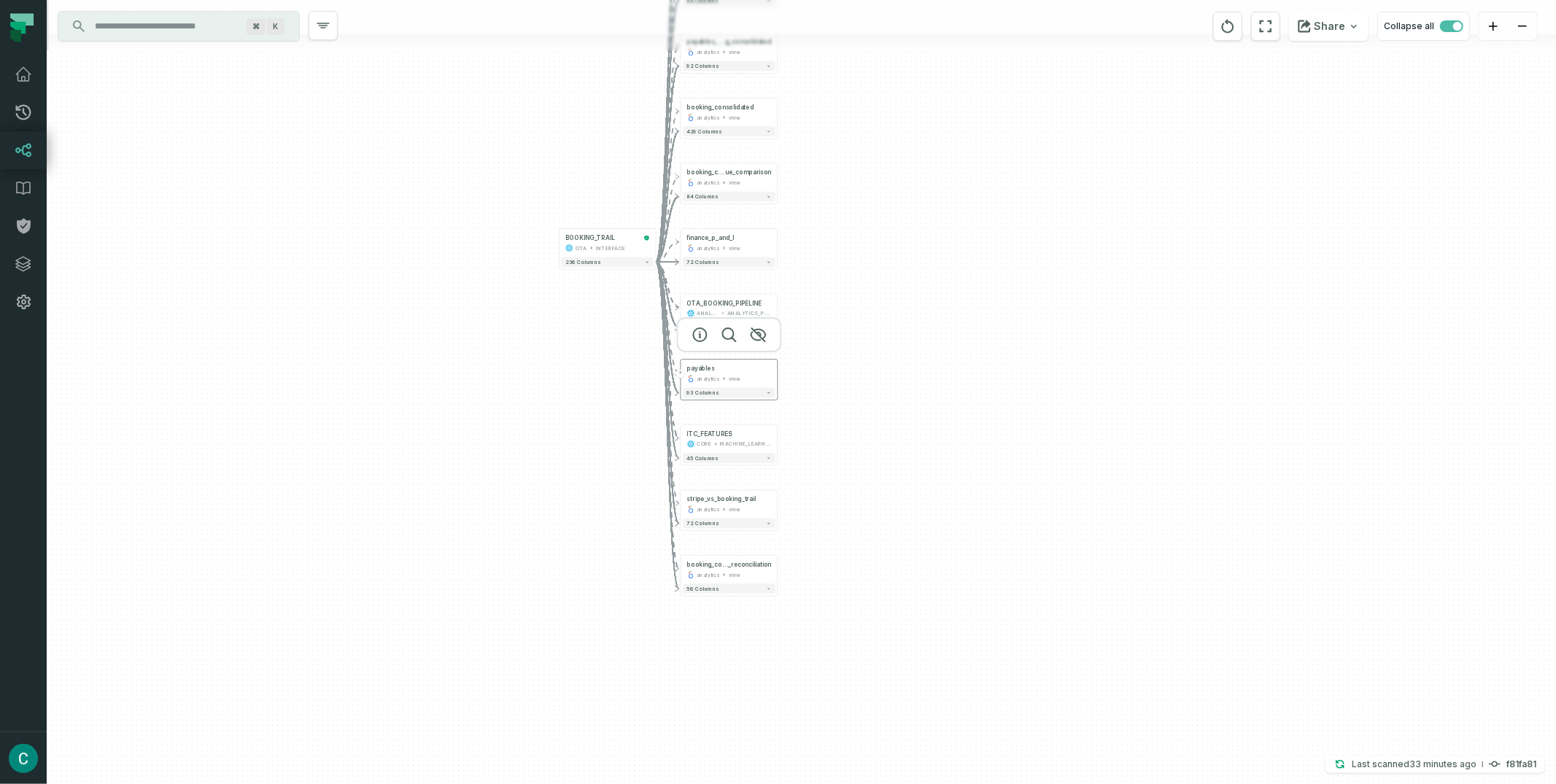
drag, startPoint x: 827, startPoint y: 588, endPoint x: 748, endPoint y: 383, distance: 219.7
click at [748, 383] on div "payables analytics view" at bounding box center [729, 373] width 93 height 24
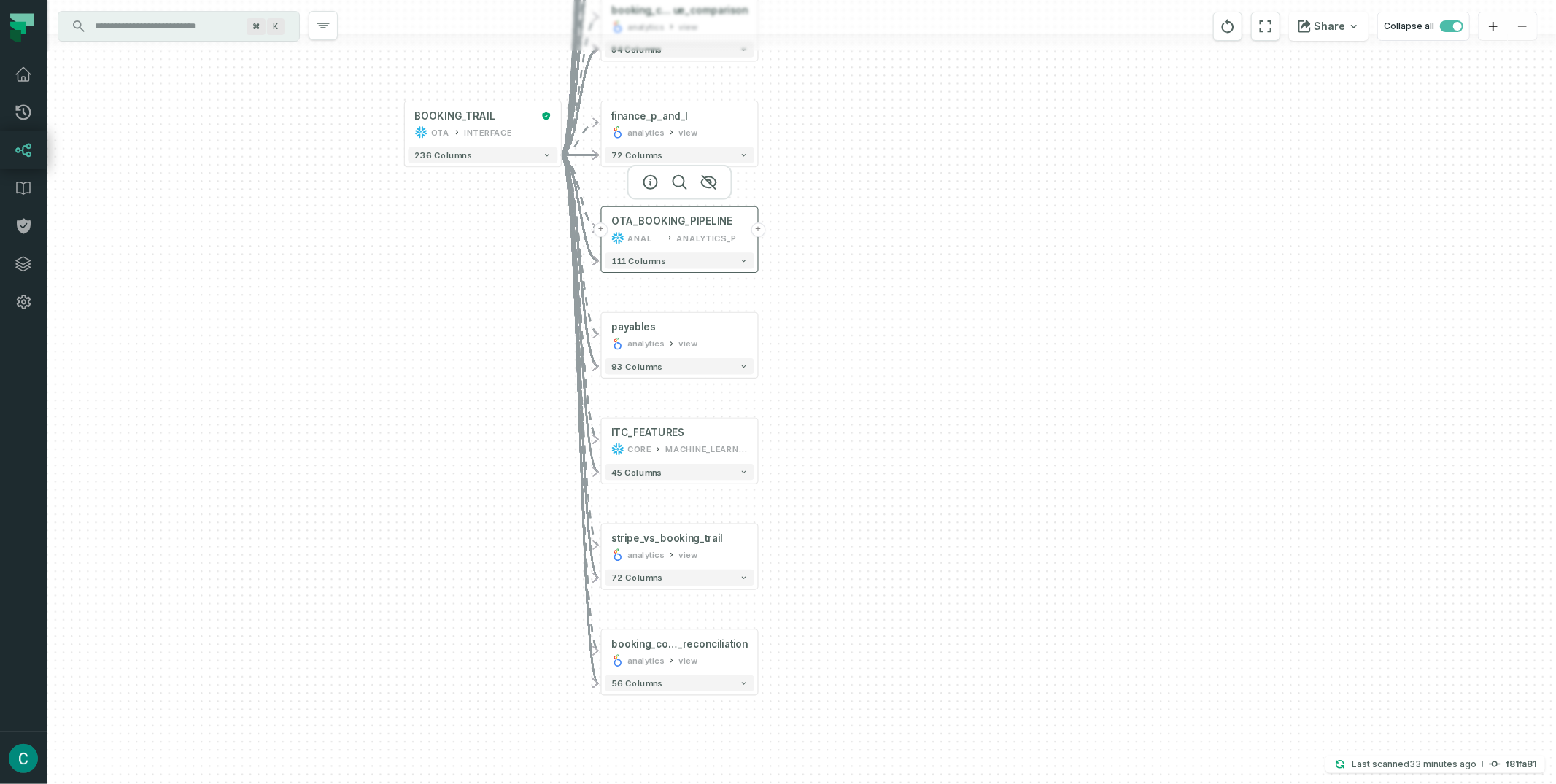
click at [757, 231] on button "+" at bounding box center [758, 229] width 15 height 15
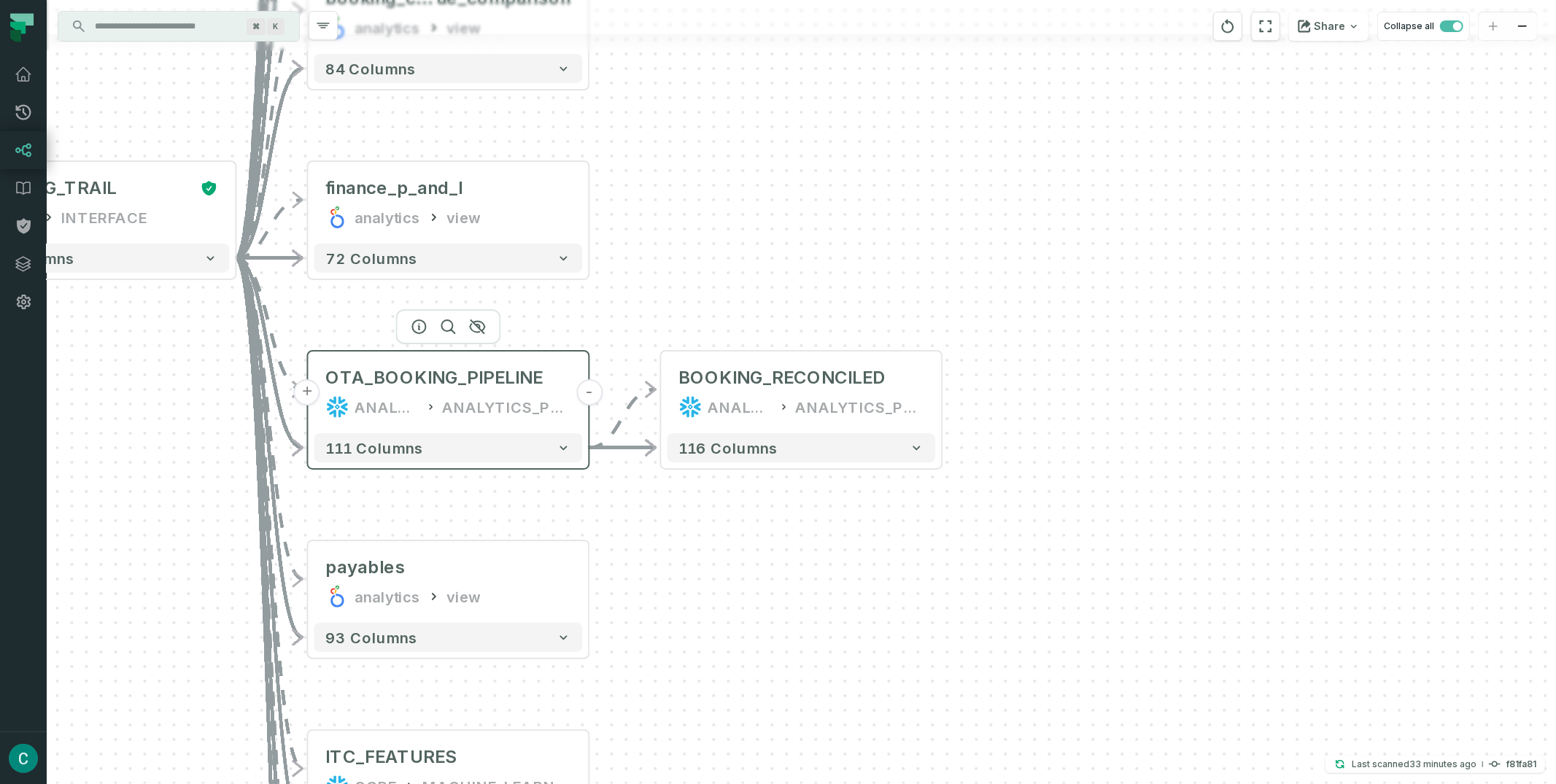
click at [436, 405] on icon at bounding box center [431, 407] width 12 height 15
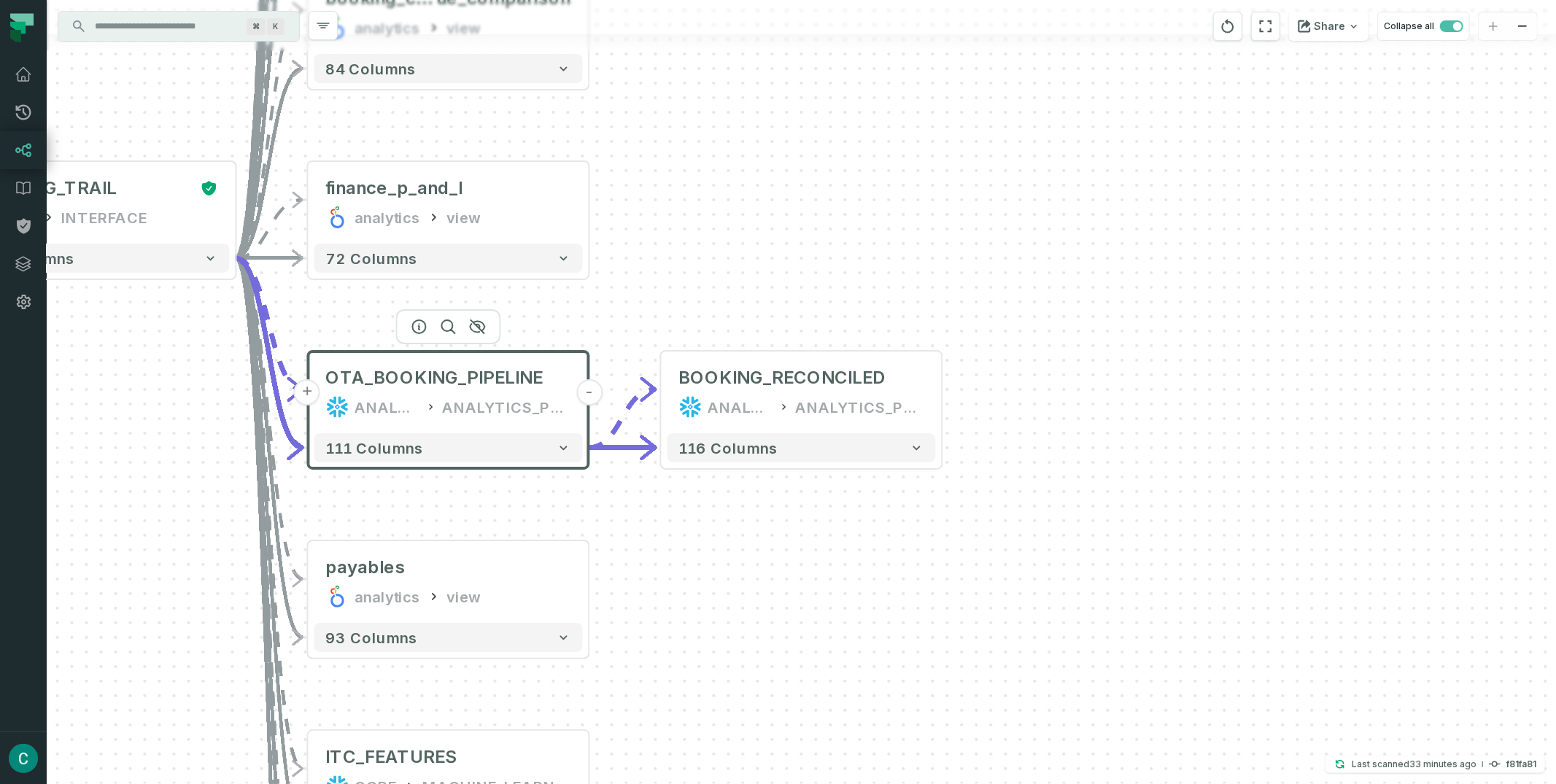
click at [653, 302] on div "+ BOOKING_RECONCILED ANALYTICS ANALYTICS_PROD + 116 columns + booking_consolida…" at bounding box center [801, 392] width 1509 height 784
click at [643, 304] on div "+ BOOKING_RECONCILED ANALYTICS ANALYTICS_PROD + 116 columns + booking_consolida…" at bounding box center [801, 392] width 1509 height 784
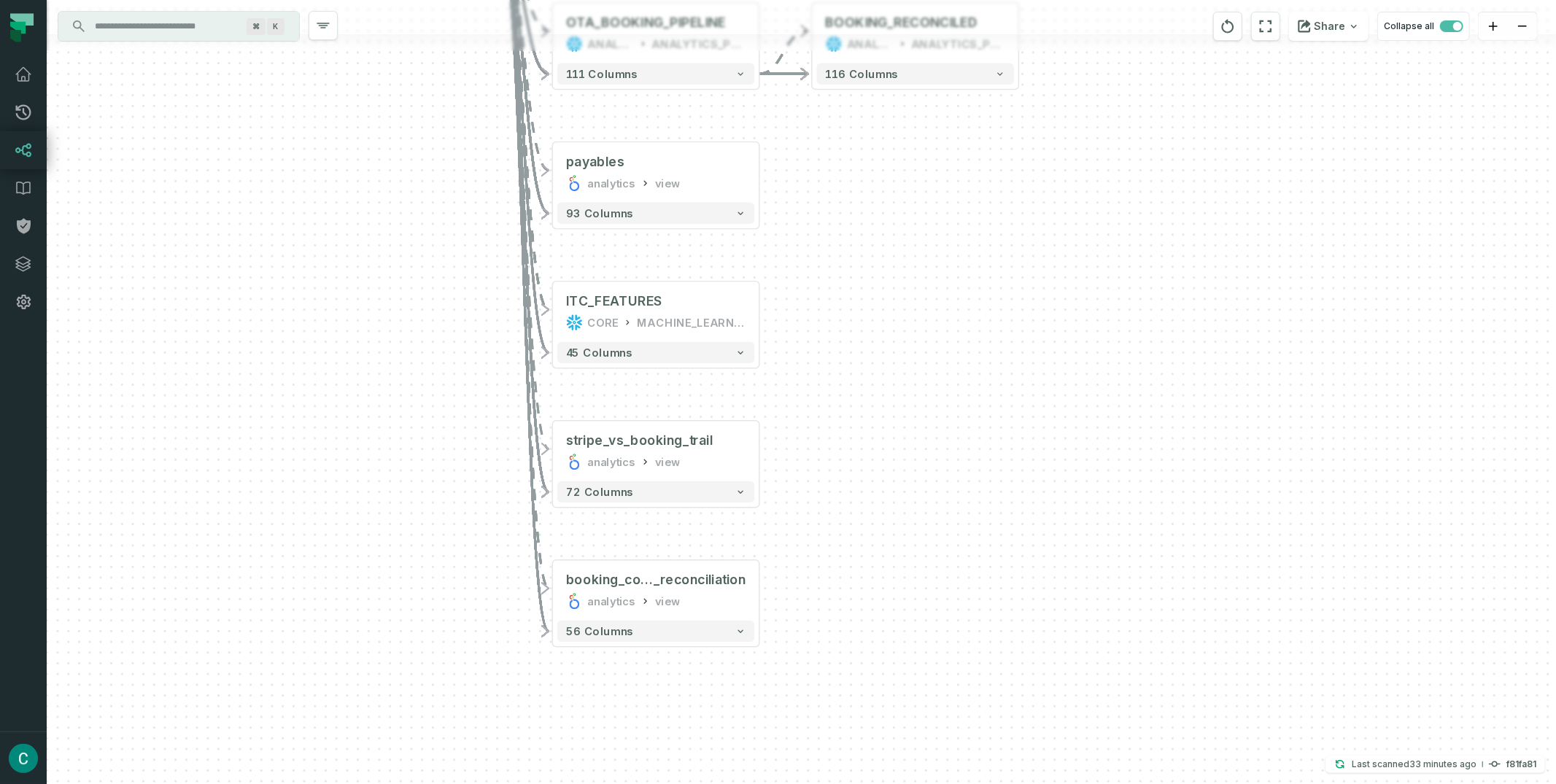
drag, startPoint x: 870, startPoint y: 542, endPoint x: 837, endPoint y: 418, distance: 128.3
click at [837, 418] on div "+ BOOKING_RECONCILED ANALYTICS ANALYTICS_PROD + 116 columns + booking_consolida…" at bounding box center [801, 392] width 1509 height 784
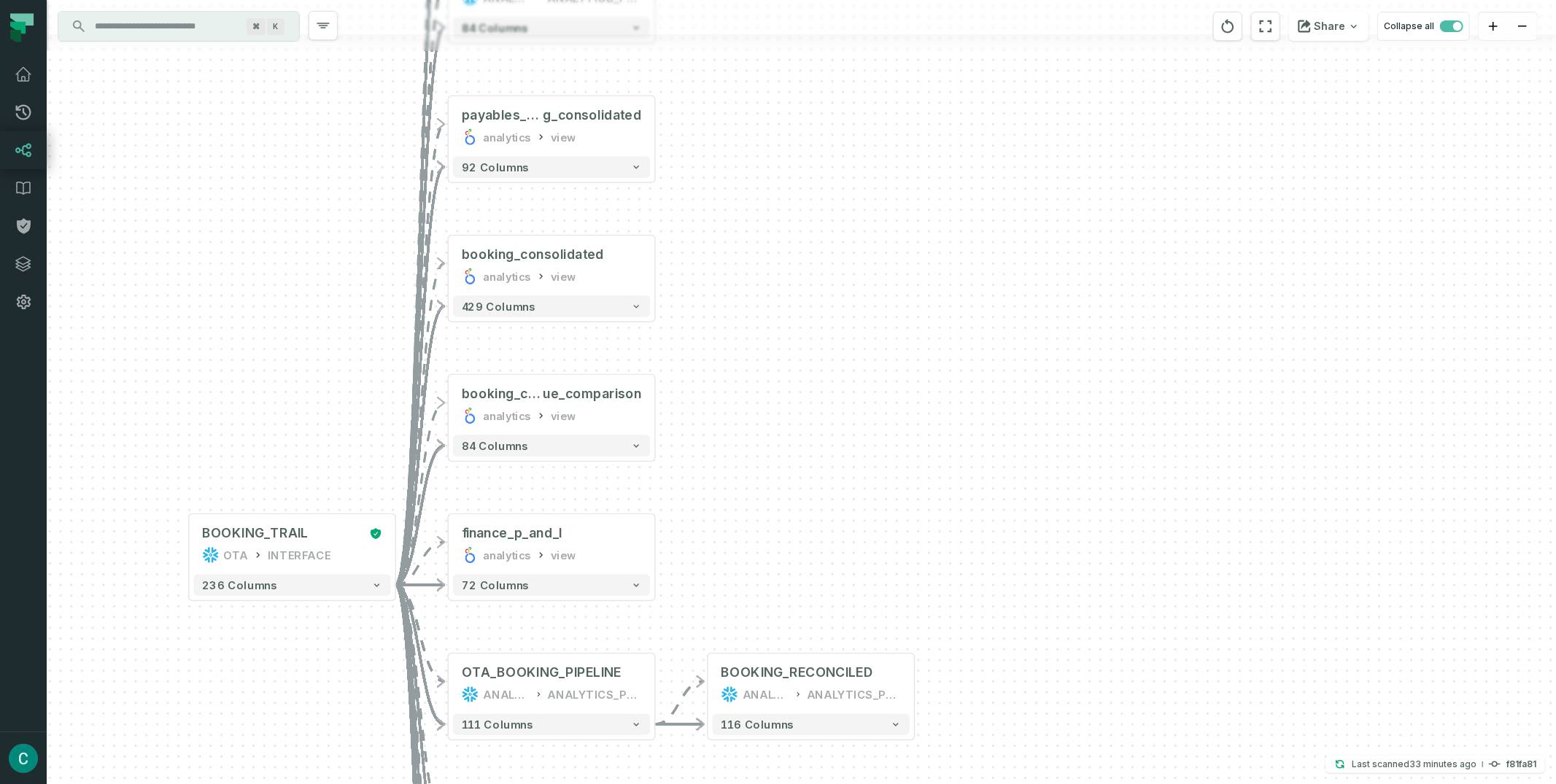
drag, startPoint x: 767, startPoint y: 178, endPoint x: 711, endPoint y: 568, distance: 394.0
click at [711, 568] on div "+ BOOKING_RECONCILED ANALYTICS ANALYTICS_PROD + 116 columns + booking_consolida…" at bounding box center [801, 392] width 1509 height 784
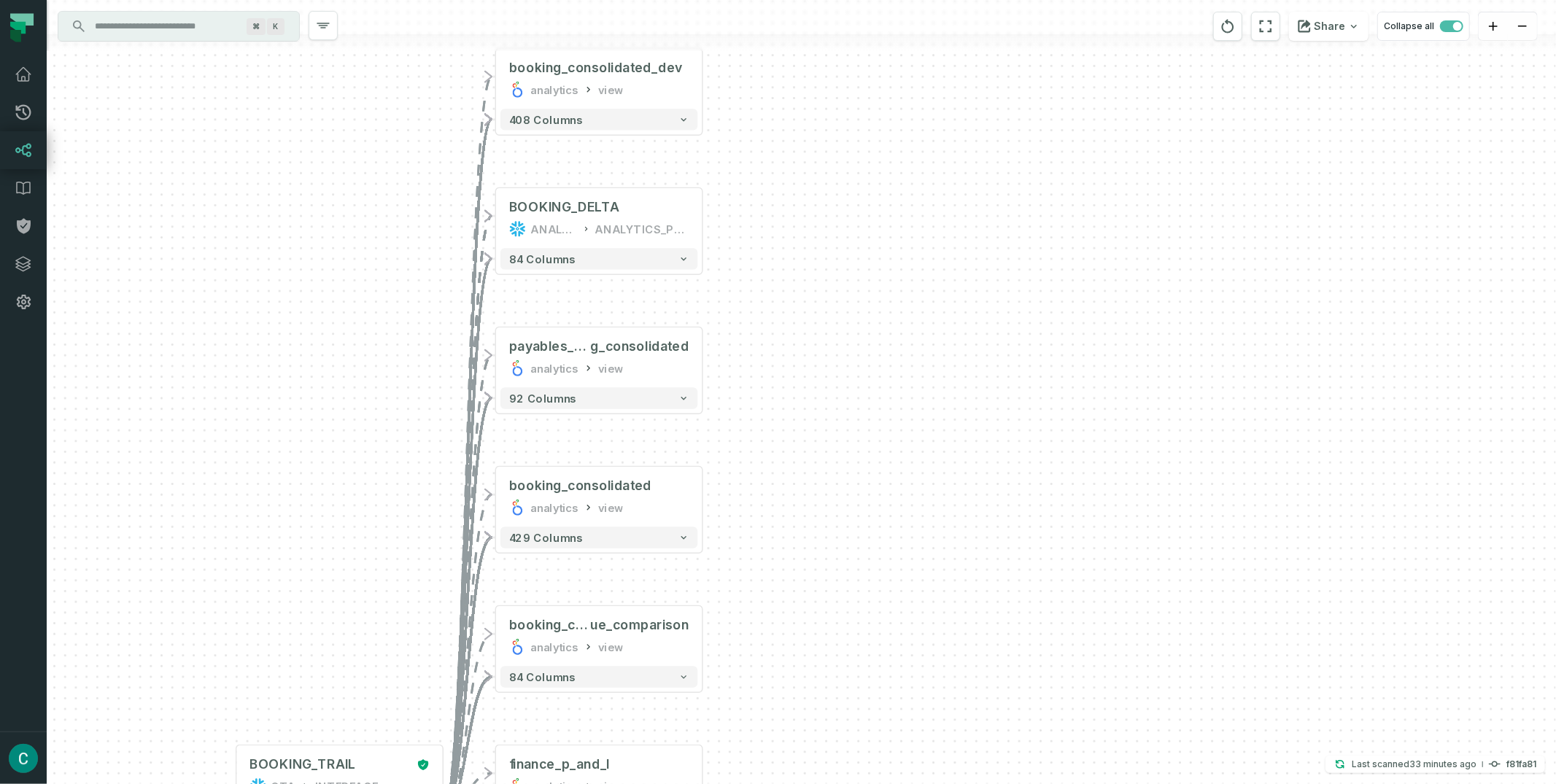
drag, startPoint x: 881, startPoint y: 430, endPoint x: 922, endPoint y: 519, distance: 98.0
click at [922, 519] on div "+ BOOKING_RECONCILED ANALYTICS ANALYTICS_PROD + 116 columns + booking_consolida…" at bounding box center [801, 392] width 1509 height 784
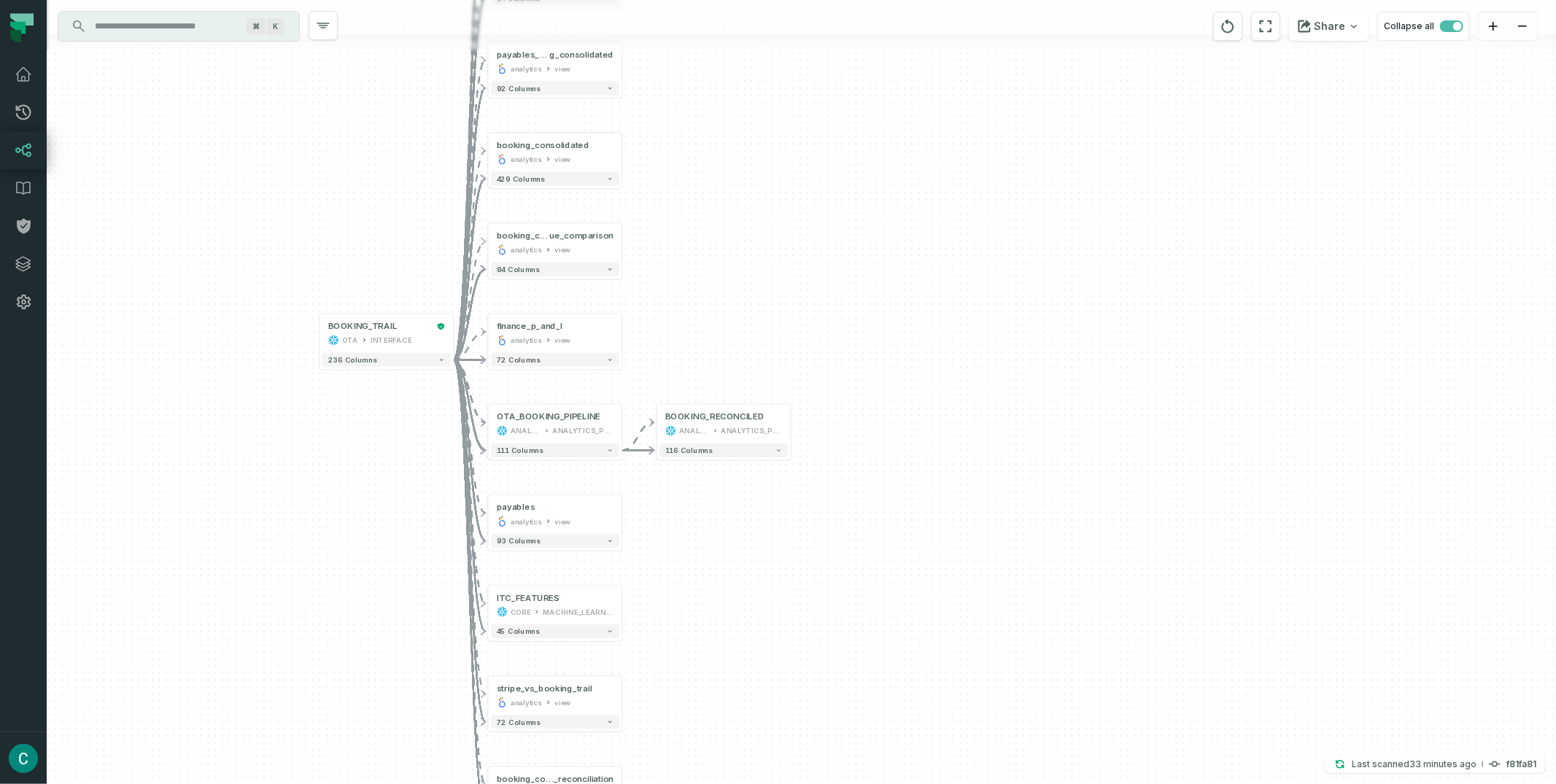
drag, startPoint x: 941, startPoint y: 376, endPoint x: 811, endPoint y: 180, distance: 235.2
click at [811, 180] on div "+ BOOKING_RECONCILED ANALYTICS ANALYTICS_PROD + 116 columns + booking_consolida…" at bounding box center [801, 392] width 1509 height 784
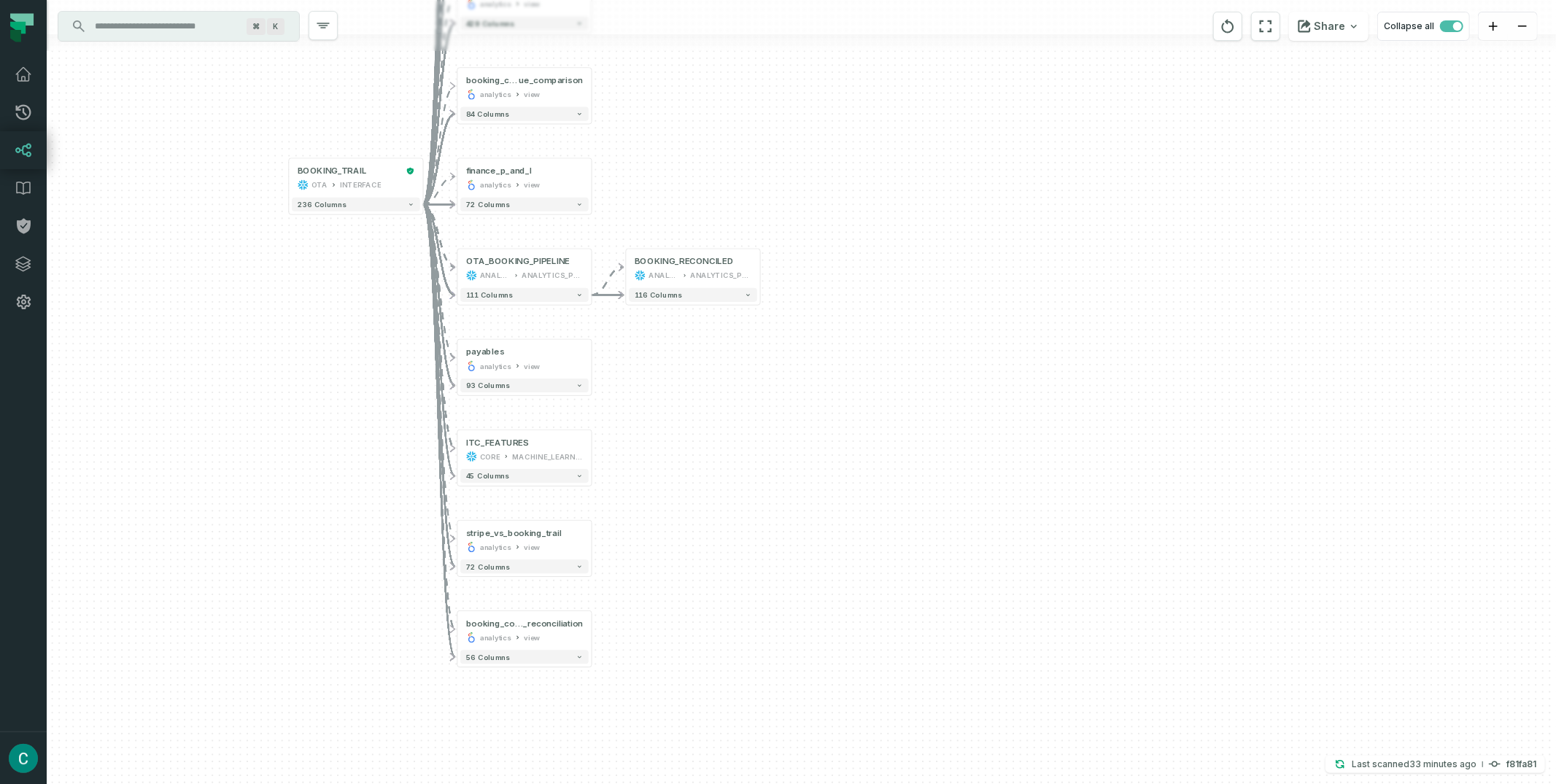
drag, startPoint x: 803, startPoint y: 262, endPoint x: 770, endPoint y: 134, distance: 132.2
click at [770, 134] on div "+ BOOKING_RECONCILED ANALYTICS ANALYTICS_PROD + 116 columns + booking_consolida…" at bounding box center [801, 392] width 1509 height 784
click at [536, 275] on div "ANALYTICS_PROD" at bounding box center [553, 275] width 61 height 11
click at [570, 262] on icon at bounding box center [572, 262] width 6 height 6
click at [667, 191] on div "+ BOOKING_RECONCILED ANALYTICS ANALYTICS_PROD + 116 columns + booking_consolida…" at bounding box center [801, 392] width 1509 height 784
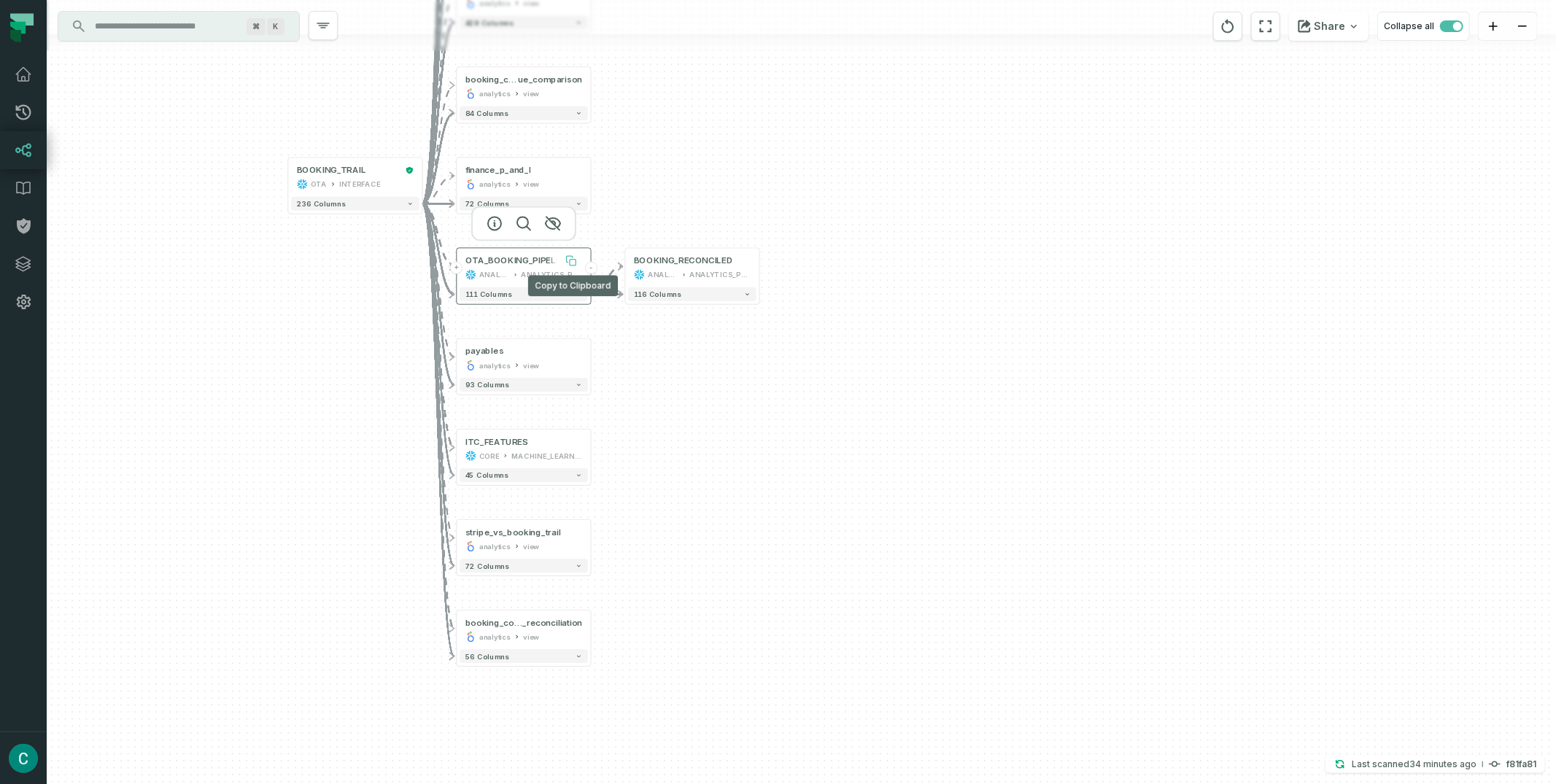
click at [569, 257] on icon at bounding box center [570, 259] width 6 height 6
click at [678, 173] on div "+ BOOKING_RECONCILED ANALYTICS ANALYTICS_PROD + 116 columns + booking_consolida…" at bounding box center [801, 392] width 1509 height 784
click at [515, 276] on icon at bounding box center [516, 275] width 6 height 7
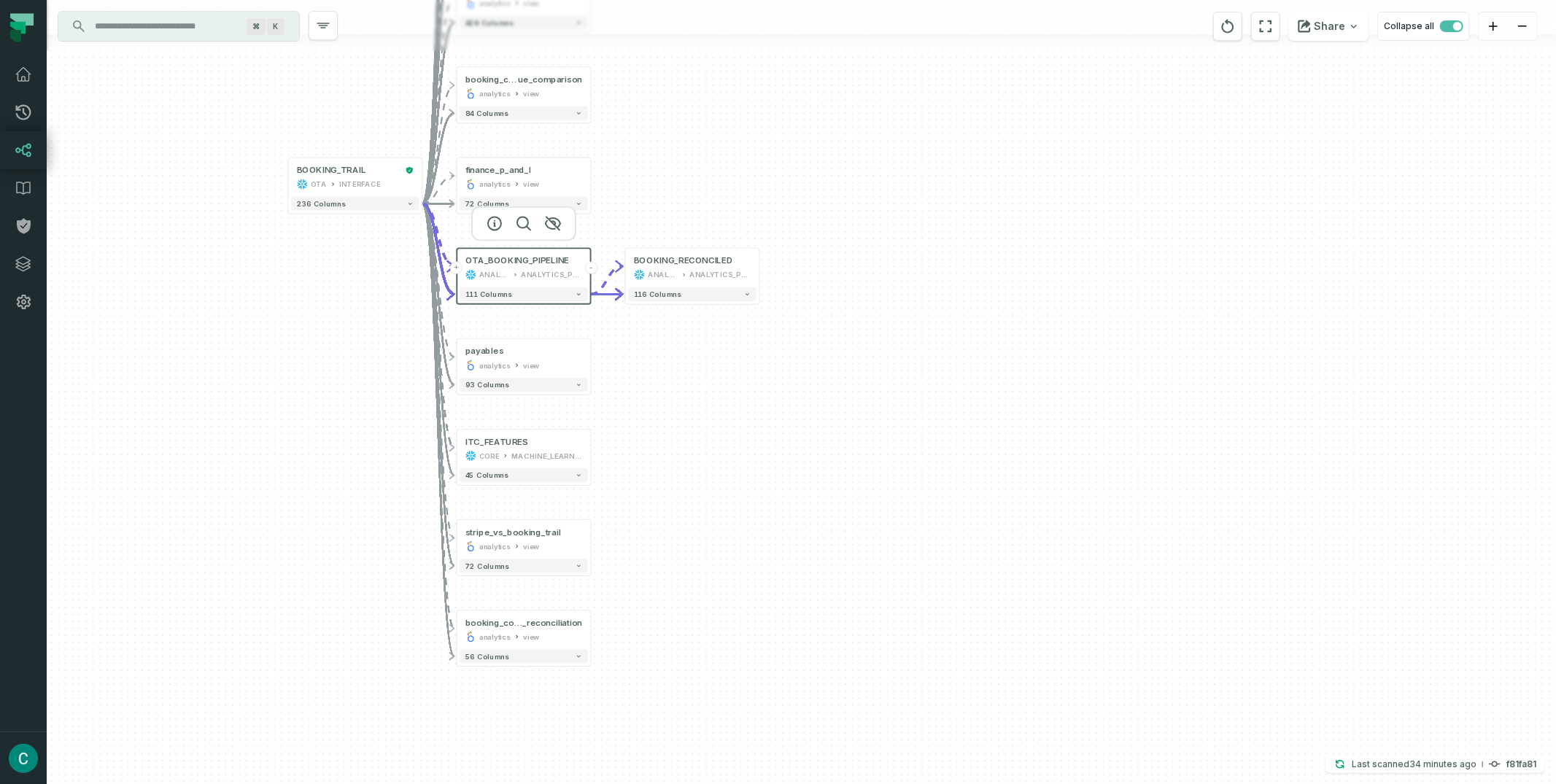
click at [536, 273] on div "ANALYTICS_PROD" at bounding box center [552, 274] width 61 height 11
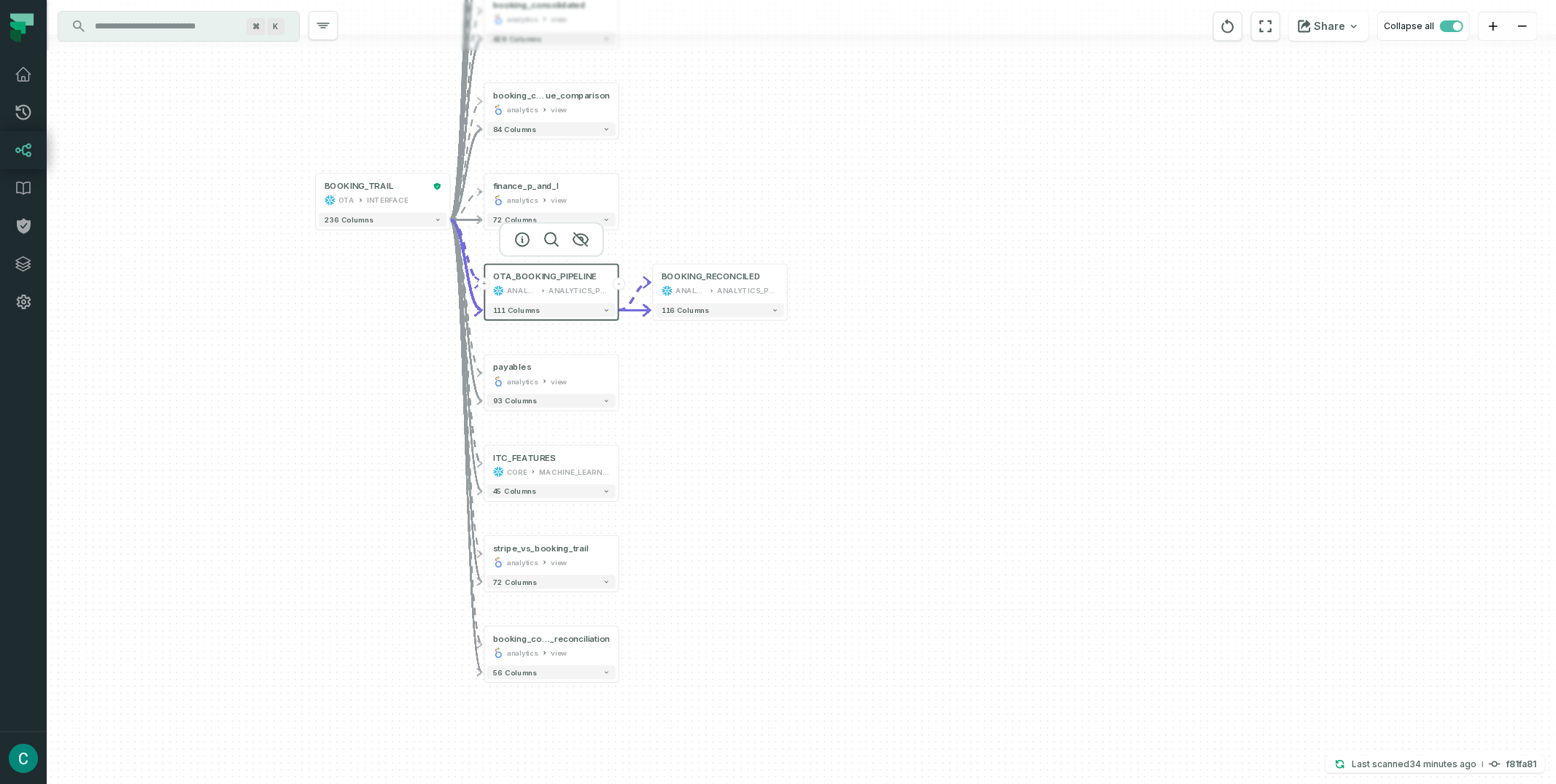
drag, startPoint x: 588, startPoint y: 252, endPoint x: 616, endPoint y: 268, distance: 32.2
click at [616, 268] on header "+ OTA_BOOKING_PIPELINE ANALYTICS ANALYTICS_PROD -" at bounding box center [551, 282] width 134 height 37
click at [536, 286] on div "ANALYTICS" at bounding box center [523, 290] width 31 height 11
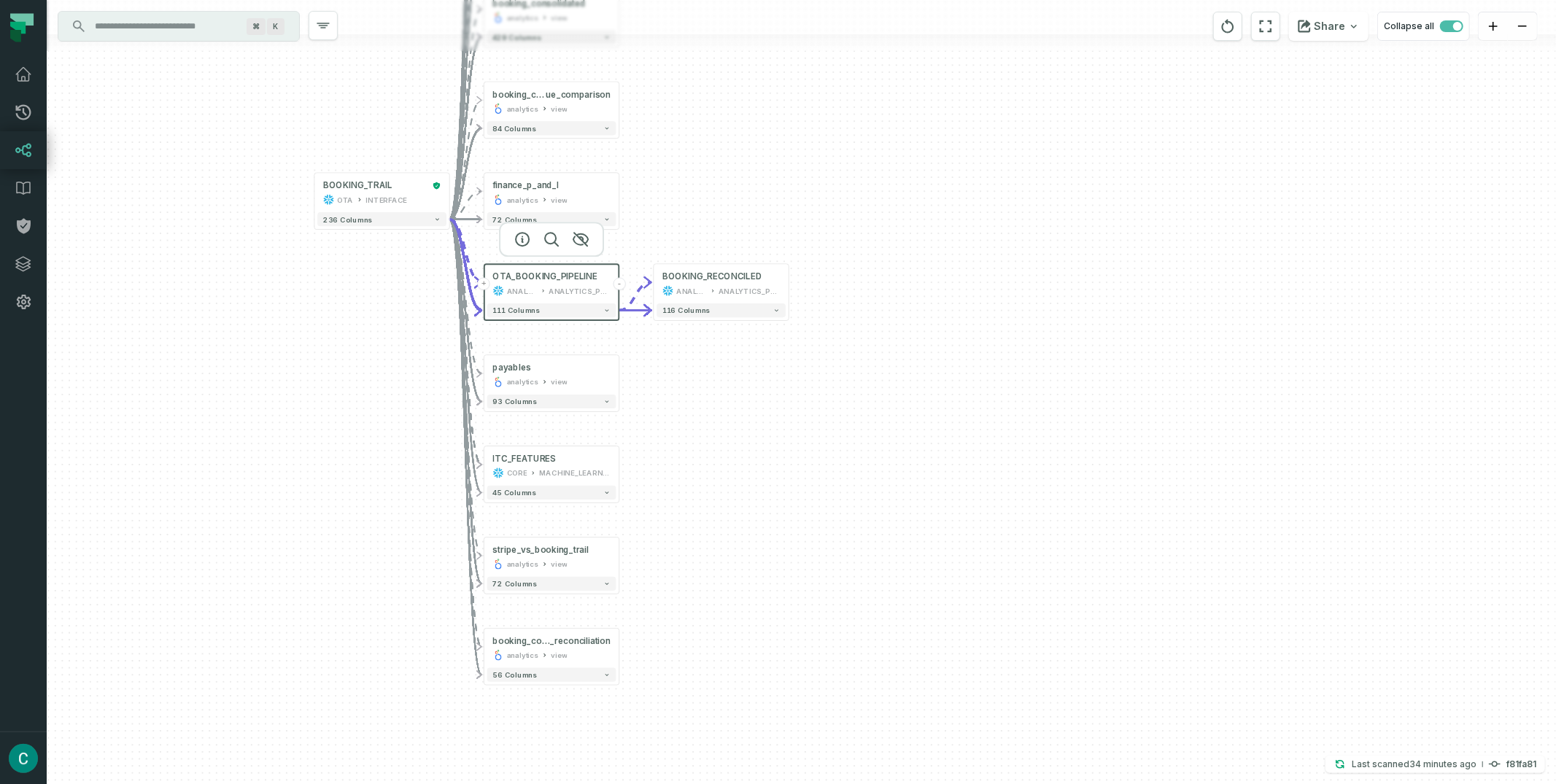
click at [536, 289] on div "ANALYTICS" at bounding box center [523, 290] width 31 height 11
click at [536, 289] on div "ANALYTICS" at bounding box center [523, 289] width 31 height 11
click at [536, 290] on div "ANALYTICS" at bounding box center [523, 289] width 31 height 11
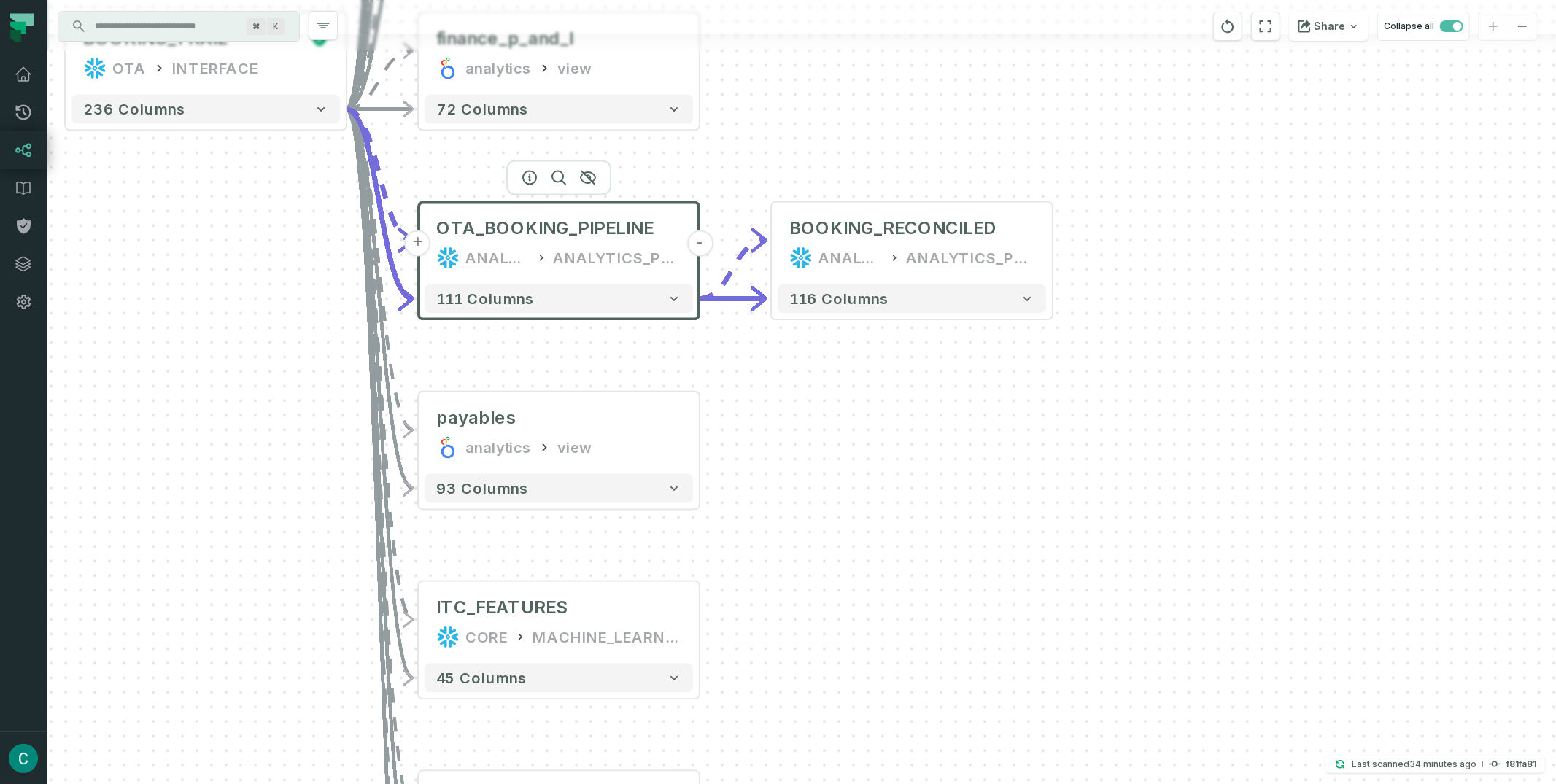
drag, startPoint x: 634, startPoint y: 213, endPoint x: 701, endPoint y: 217, distance: 67.1
click at [701, 217] on div "+ BOOKING_RECONCILED ANALYTICS ANALYTICS_PROD + 116 columns + booking_consolida…" at bounding box center [801, 392] width 1509 height 784
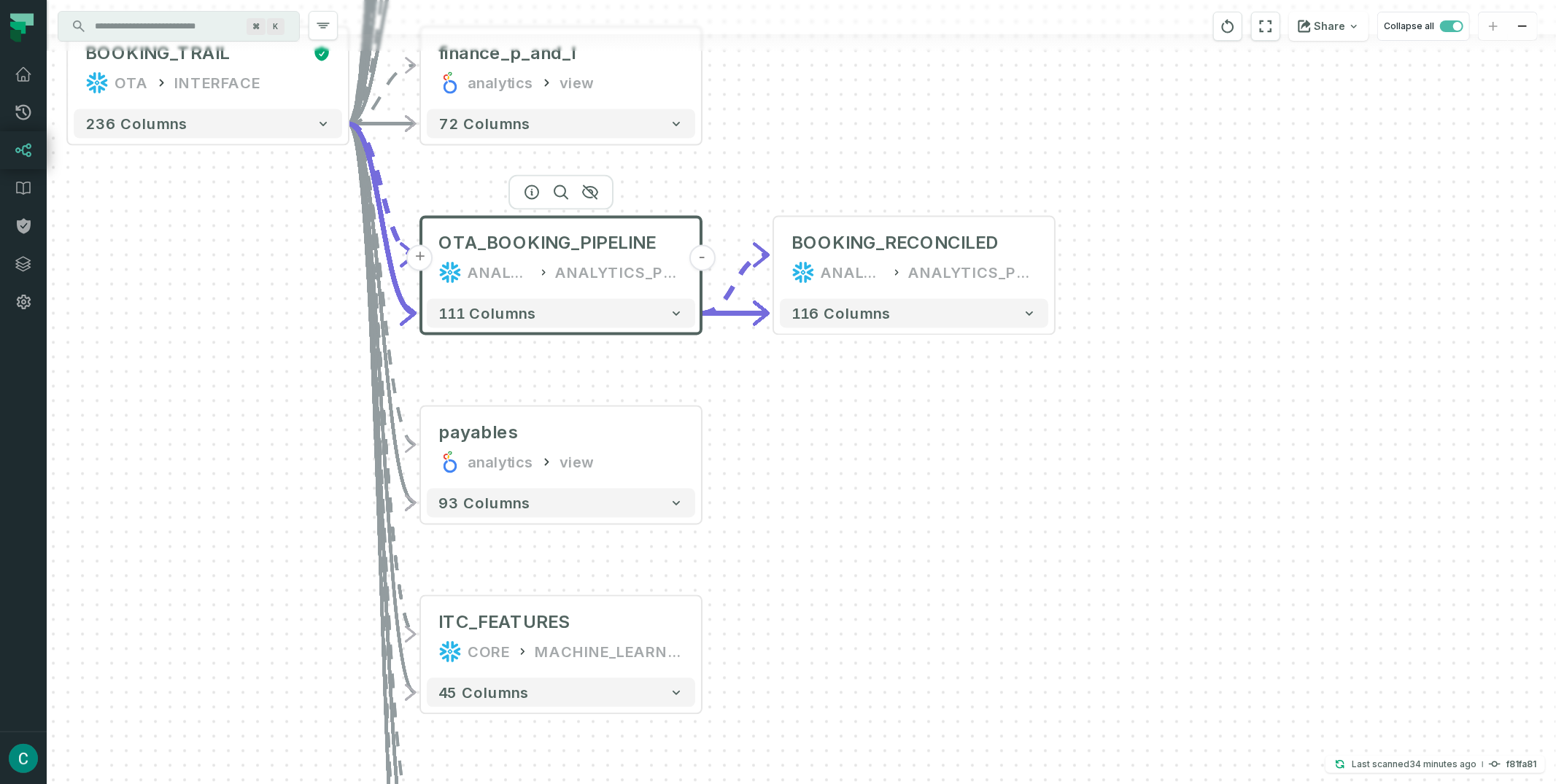
click at [636, 217] on header "+ OTA_BOOKING_PIPELINE ANALYTICS ANALYTICS_PROD -" at bounding box center [561, 255] width 280 height 76
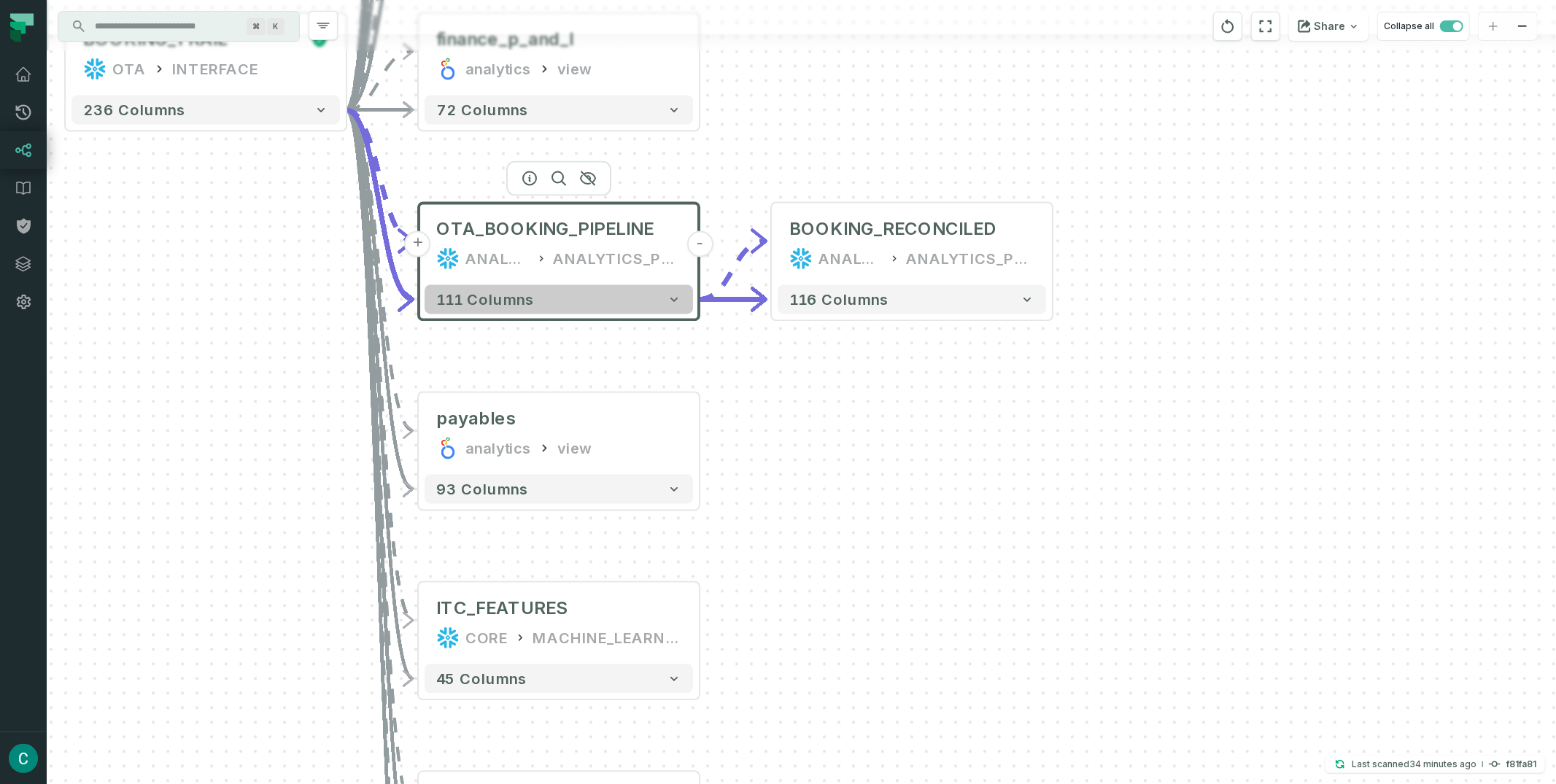
click at [666, 295] on button "111 columns" at bounding box center [558, 300] width 268 height 29
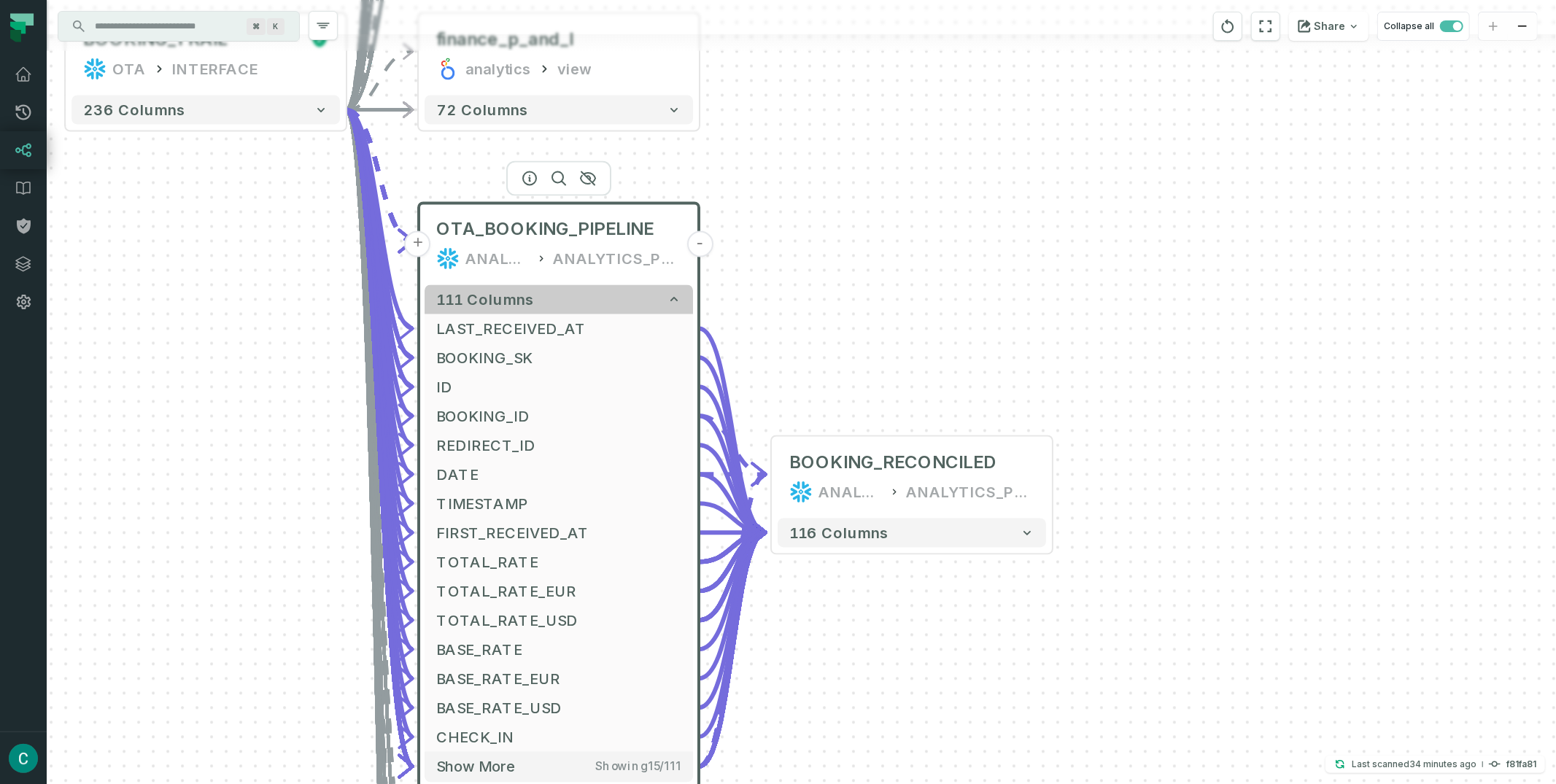
click at [666, 295] on button "111 columns" at bounding box center [558, 300] width 268 height 29
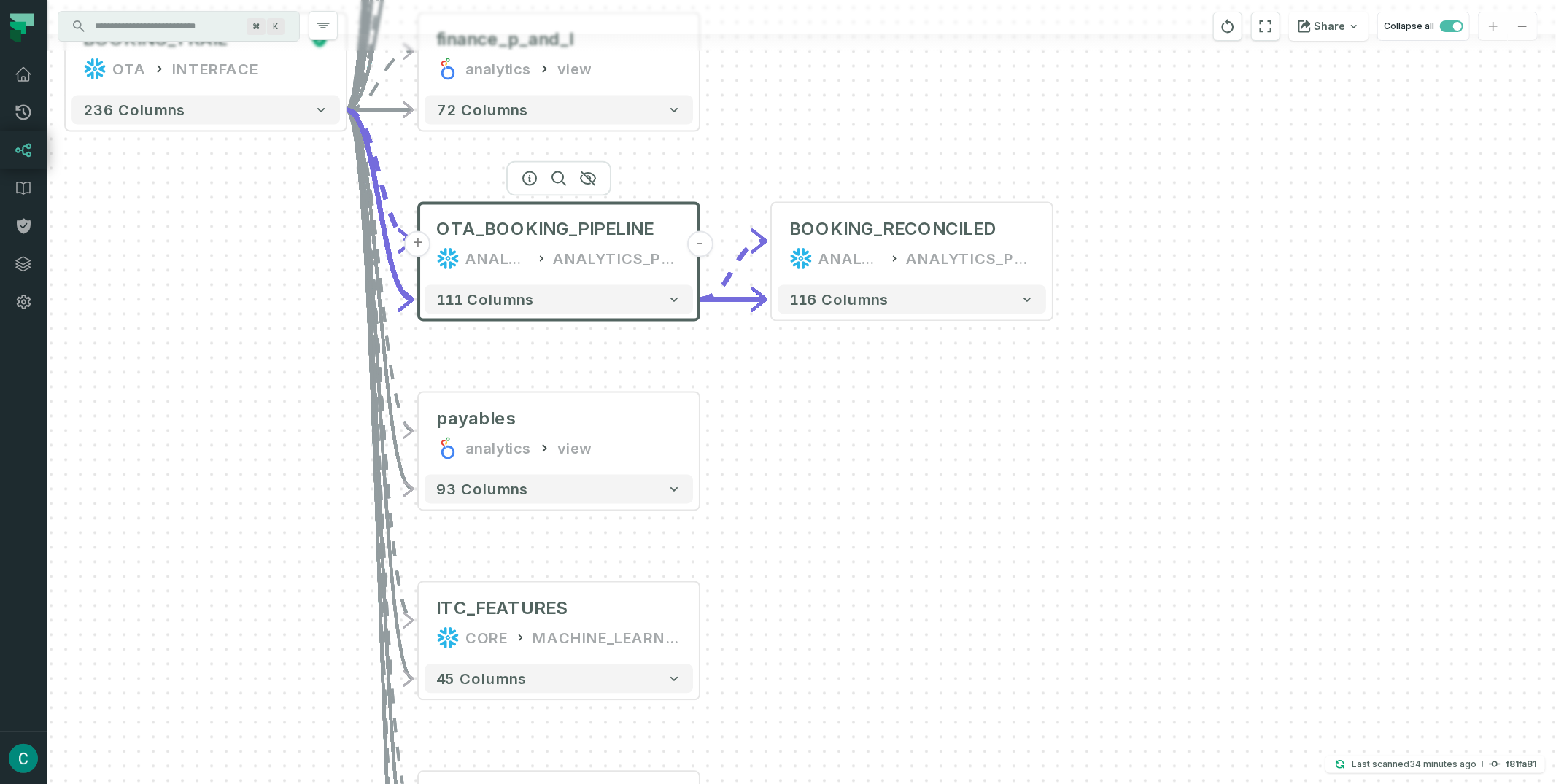
click at [544, 256] on icon at bounding box center [542, 259] width 12 height 15
click at [542, 256] on icon at bounding box center [542, 259] width 4 height 6
click at [653, 259] on div "ANALYTICS_PROD" at bounding box center [618, 259] width 129 height 23
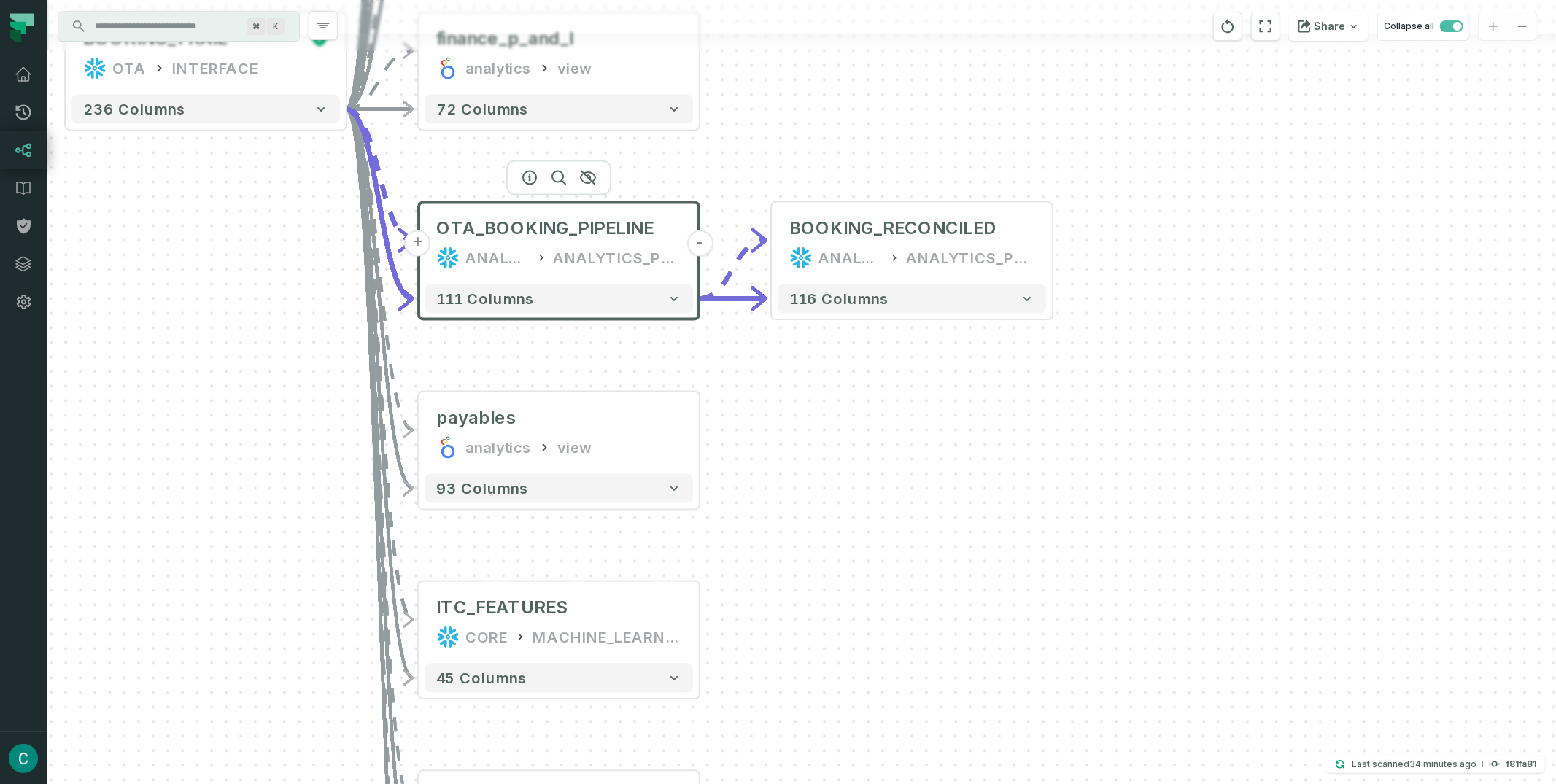
click at [653, 258] on div "ANALYTICS_PROD" at bounding box center [618, 258] width 129 height 23
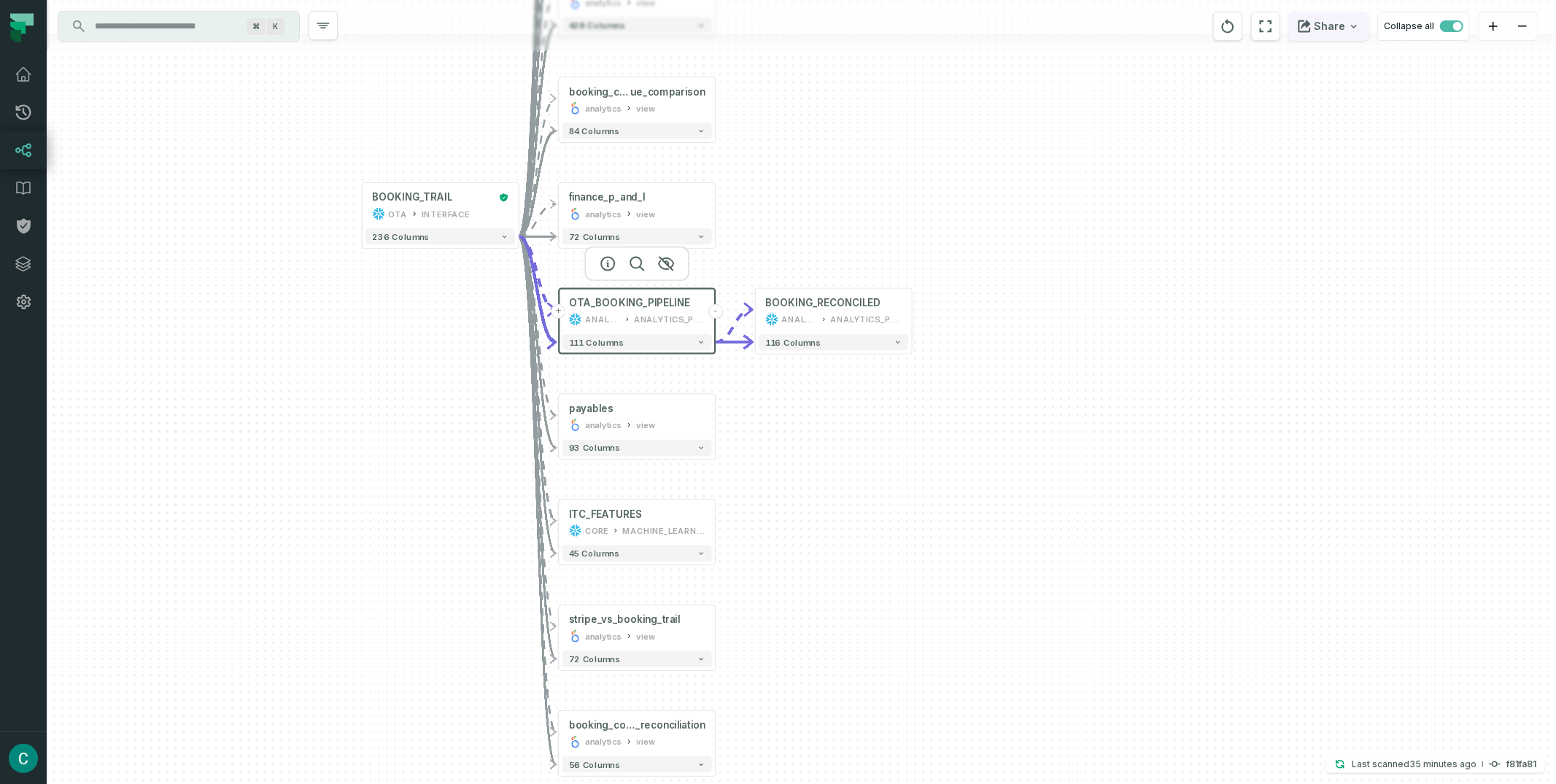
click at [1366, 25] on button "Share" at bounding box center [1329, 26] width 80 height 29
click at [1223, 122] on div "Copy layout link" at bounding box center [1207, 126] width 83 height 13
